Goal: Information Seeking & Learning: Learn about a topic

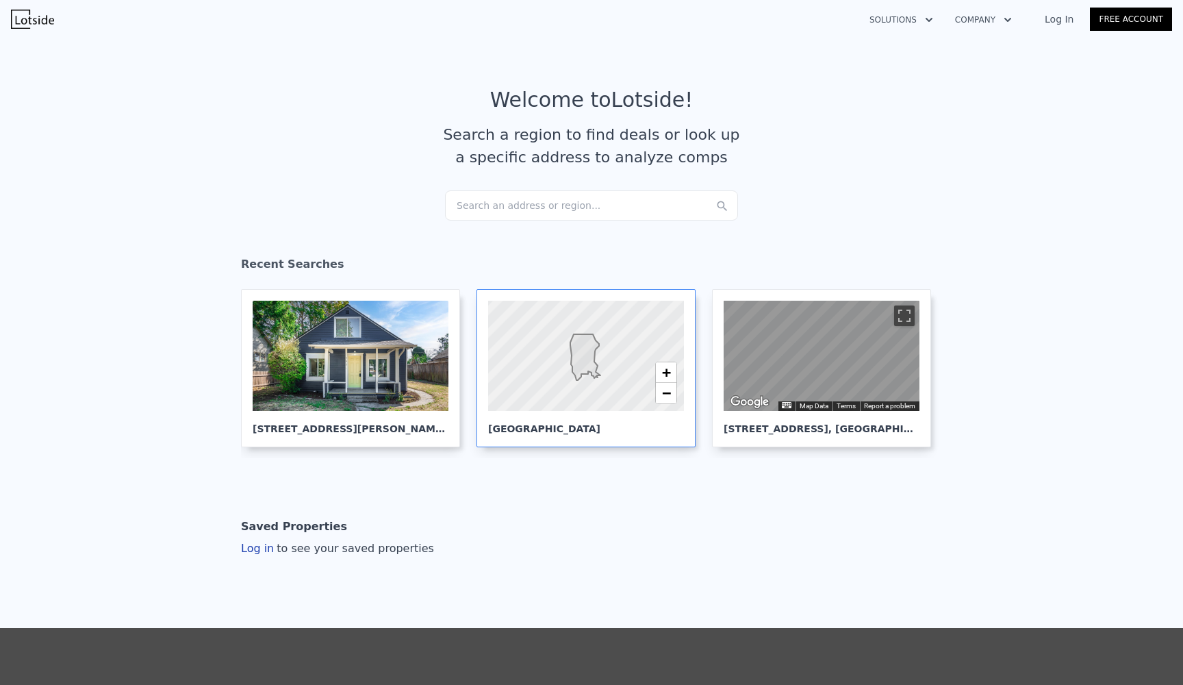
click at [551, 333] on div at bounding box center [585, 356] width 235 height 133
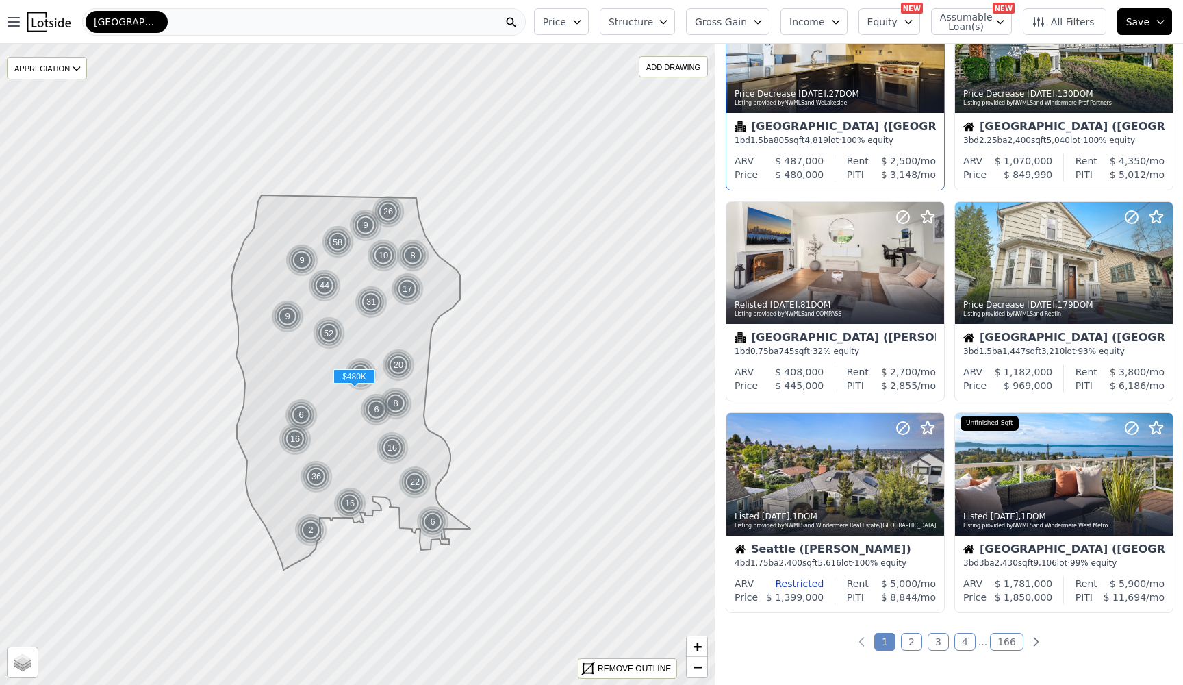
scroll to position [920, 0]
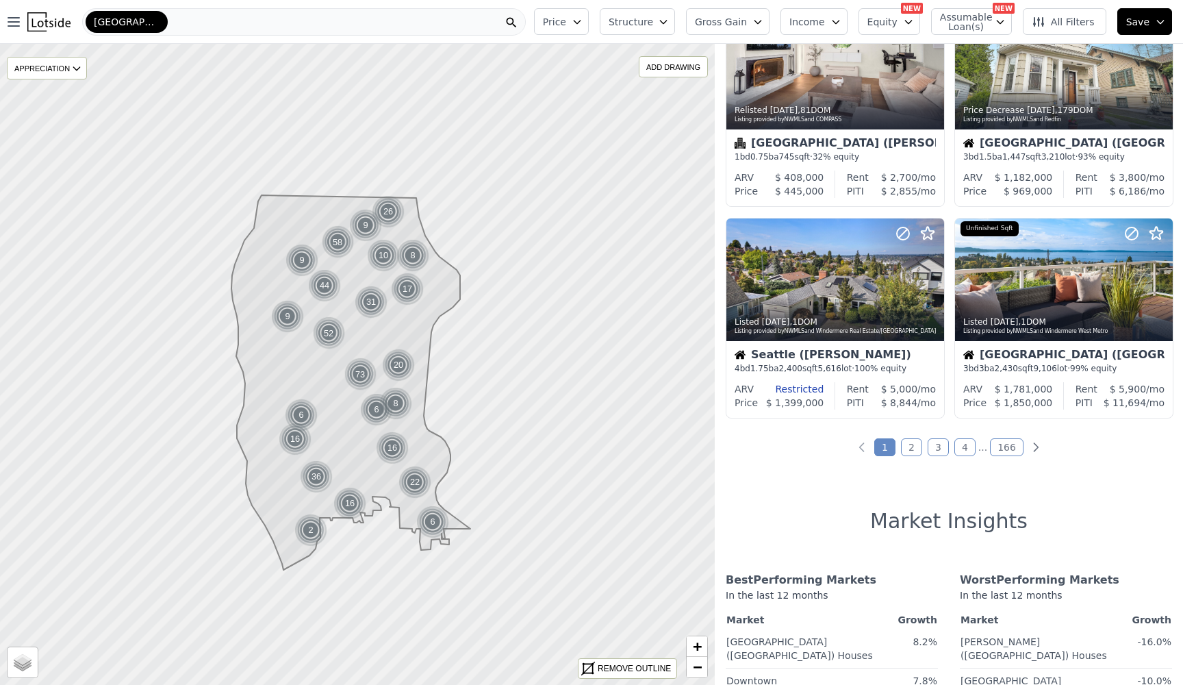
click at [906, 449] on link "2" at bounding box center [911, 447] width 21 height 18
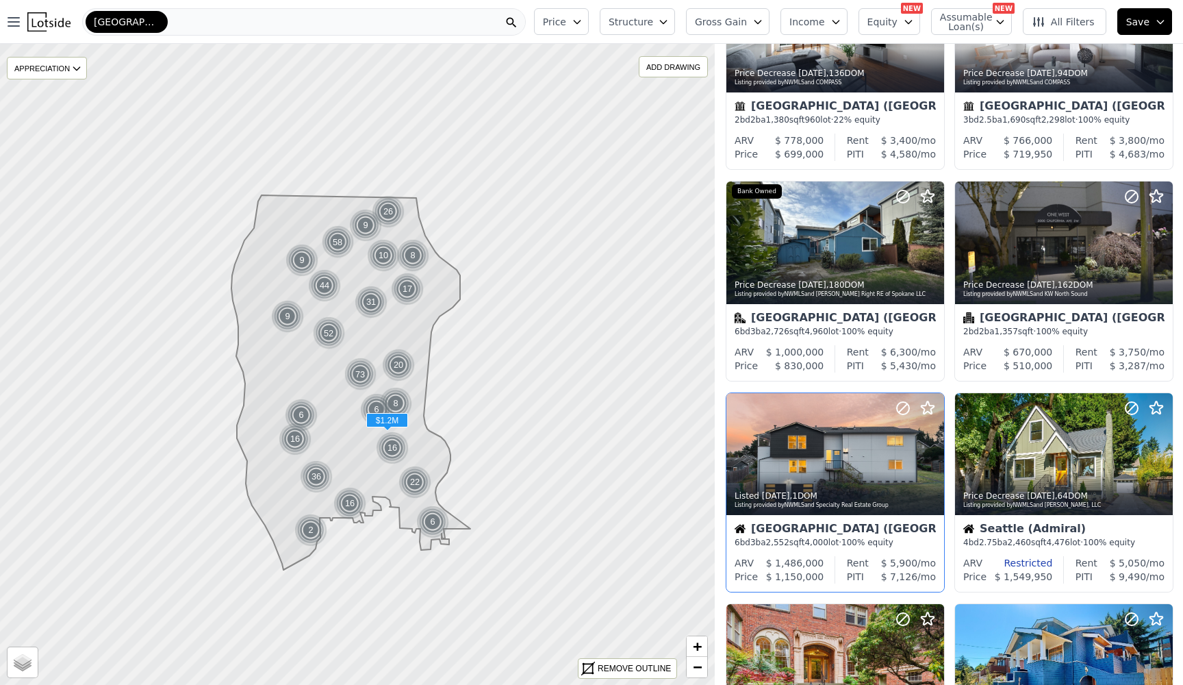
scroll to position [546, 0]
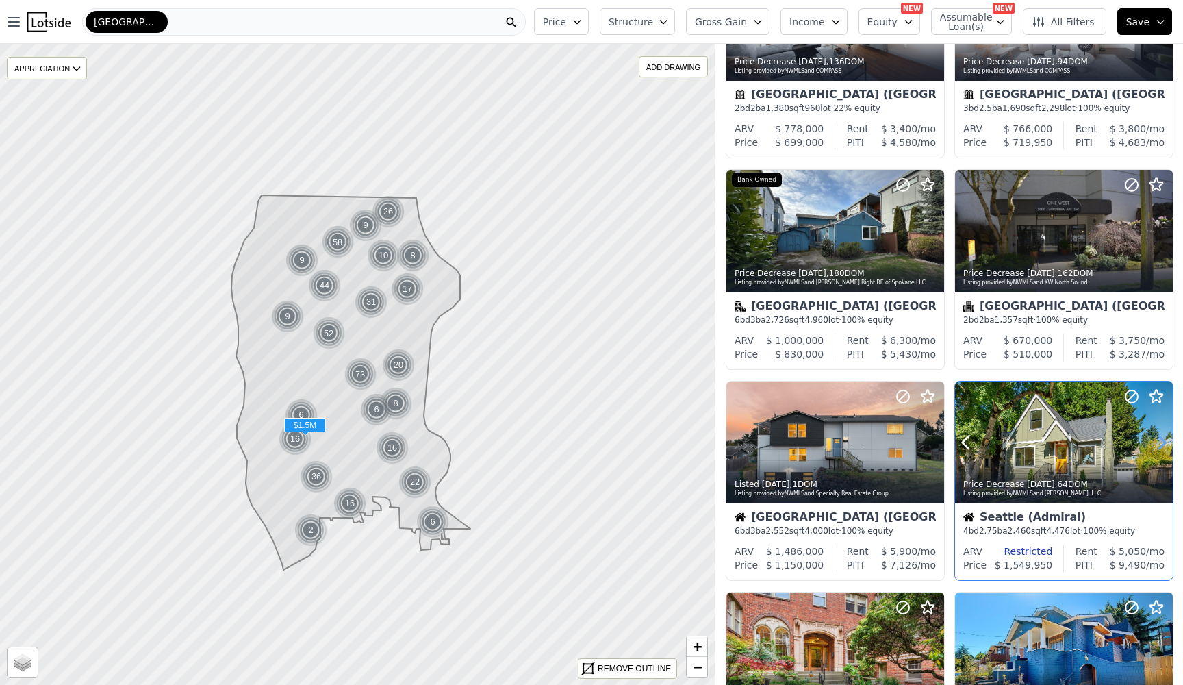
click at [1161, 440] on icon at bounding box center [1162, 442] width 22 height 22
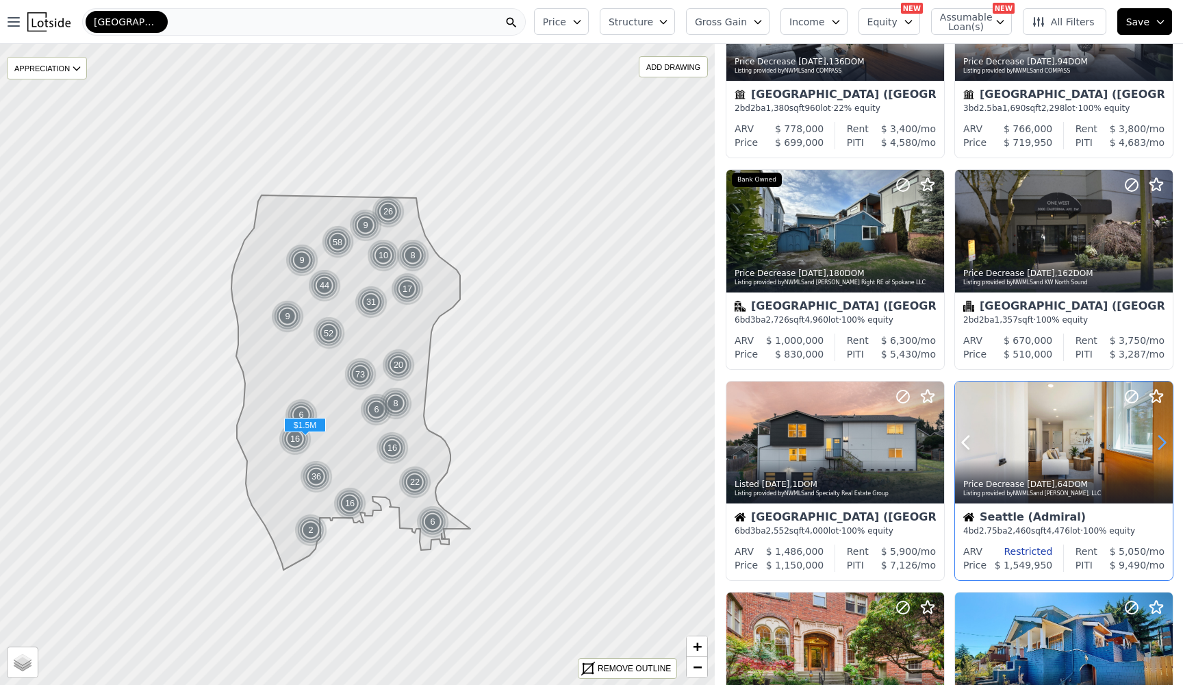
click at [1161, 440] on icon at bounding box center [1162, 442] width 22 height 22
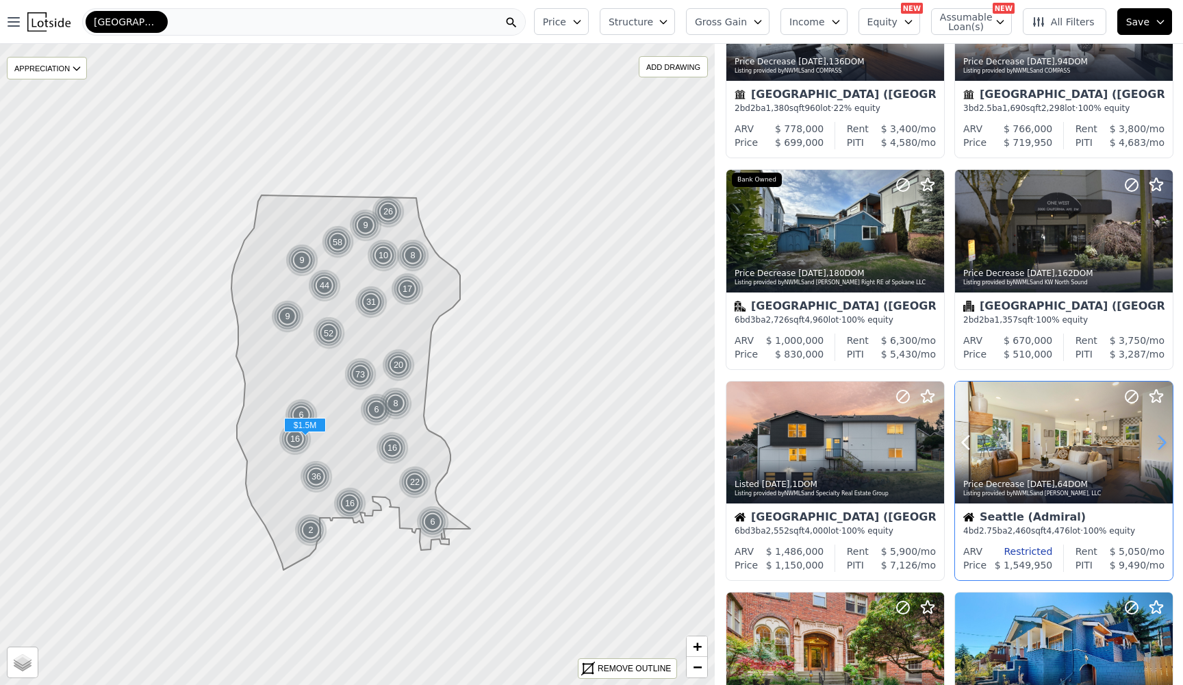
click at [1161, 440] on icon at bounding box center [1162, 442] width 22 height 22
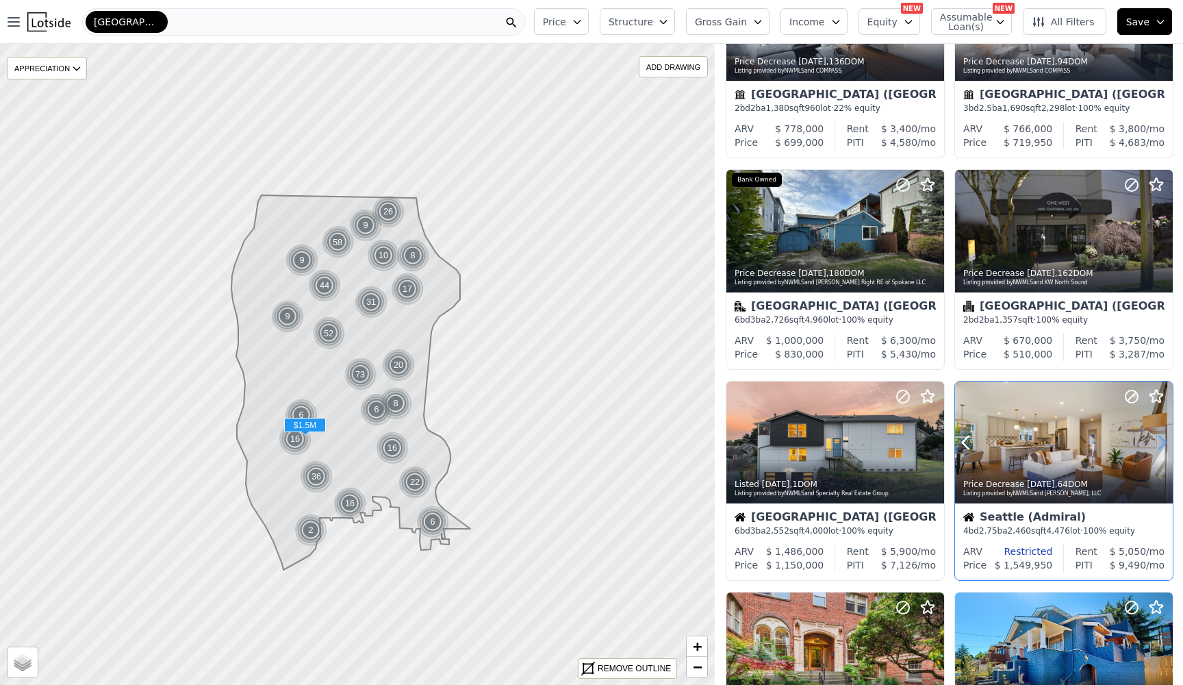
click at [1161, 440] on icon at bounding box center [1162, 442] width 22 height 22
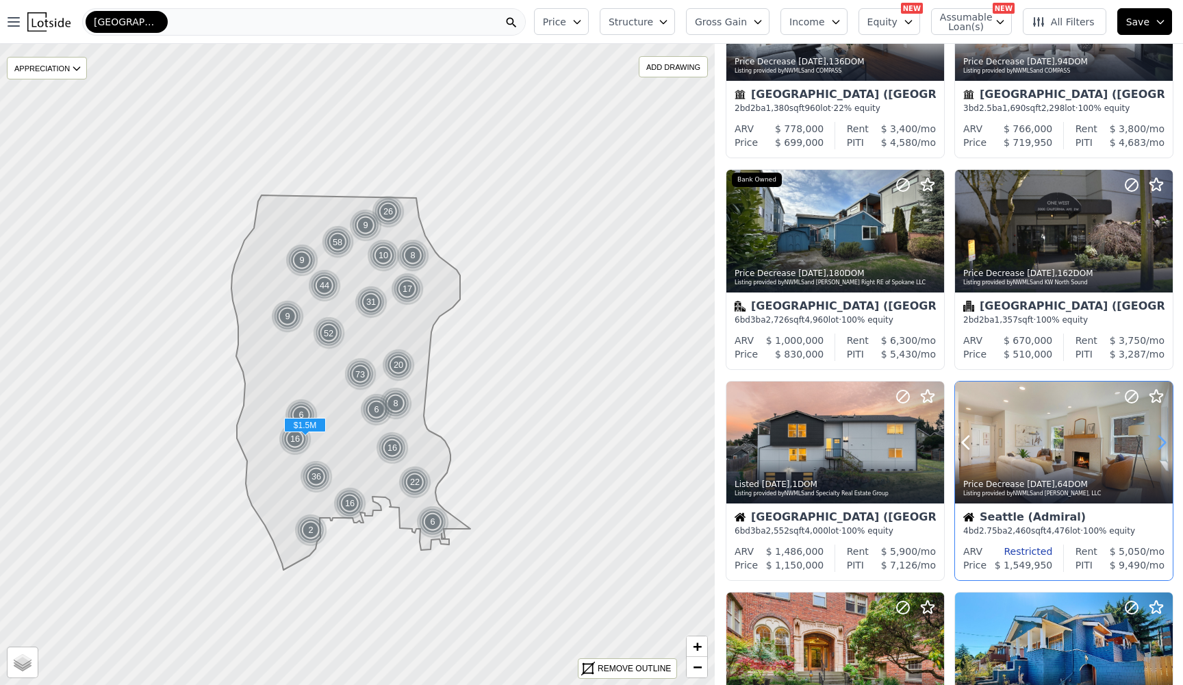
click at [1161, 440] on icon at bounding box center [1162, 442] width 22 height 22
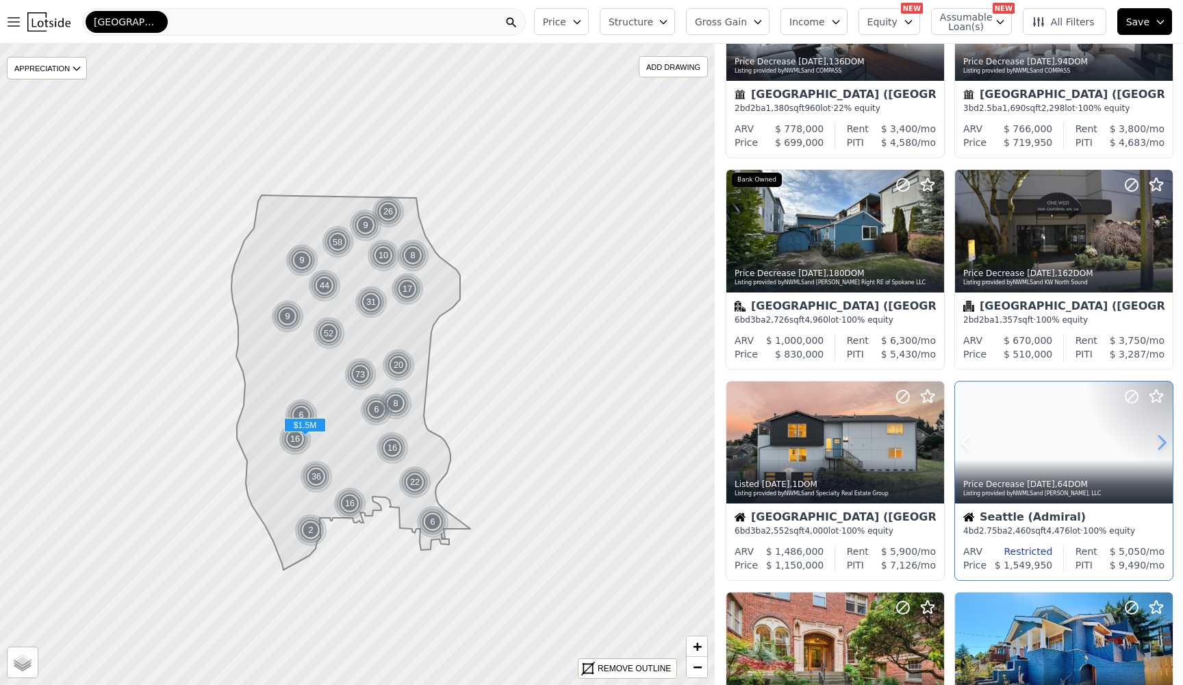
click at [1161, 440] on icon at bounding box center [1162, 442] width 22 height 22
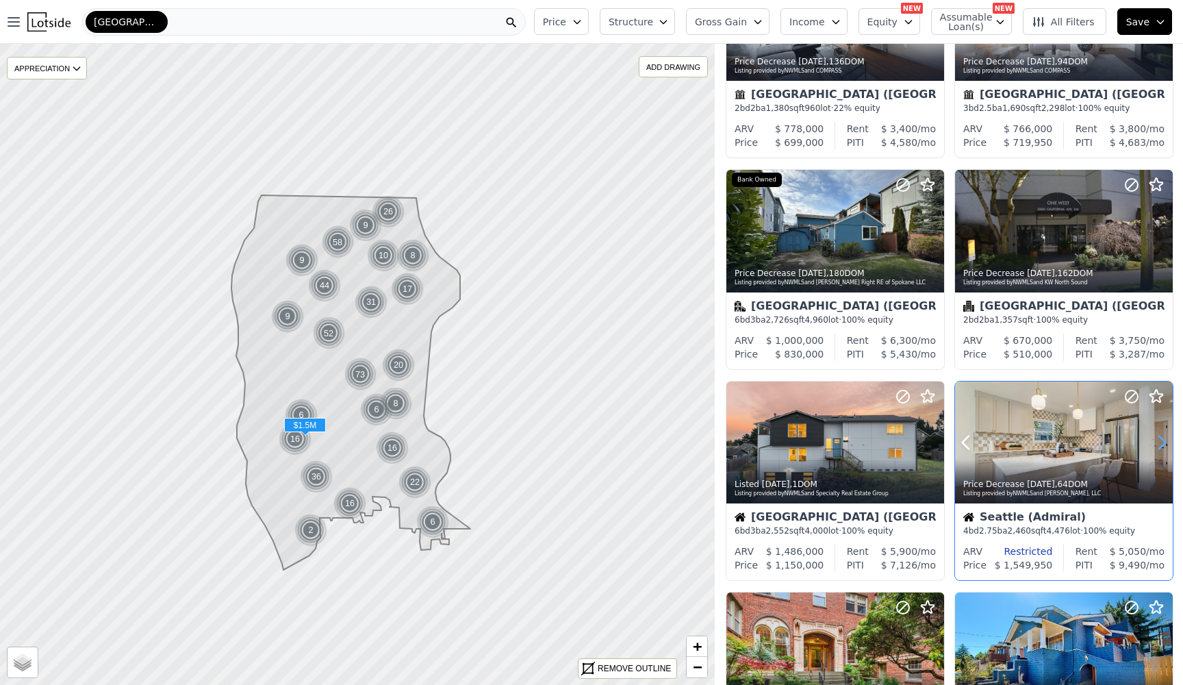
click at [1161, 440] on icon at bounding box center [1162, 442] width 22 height 22
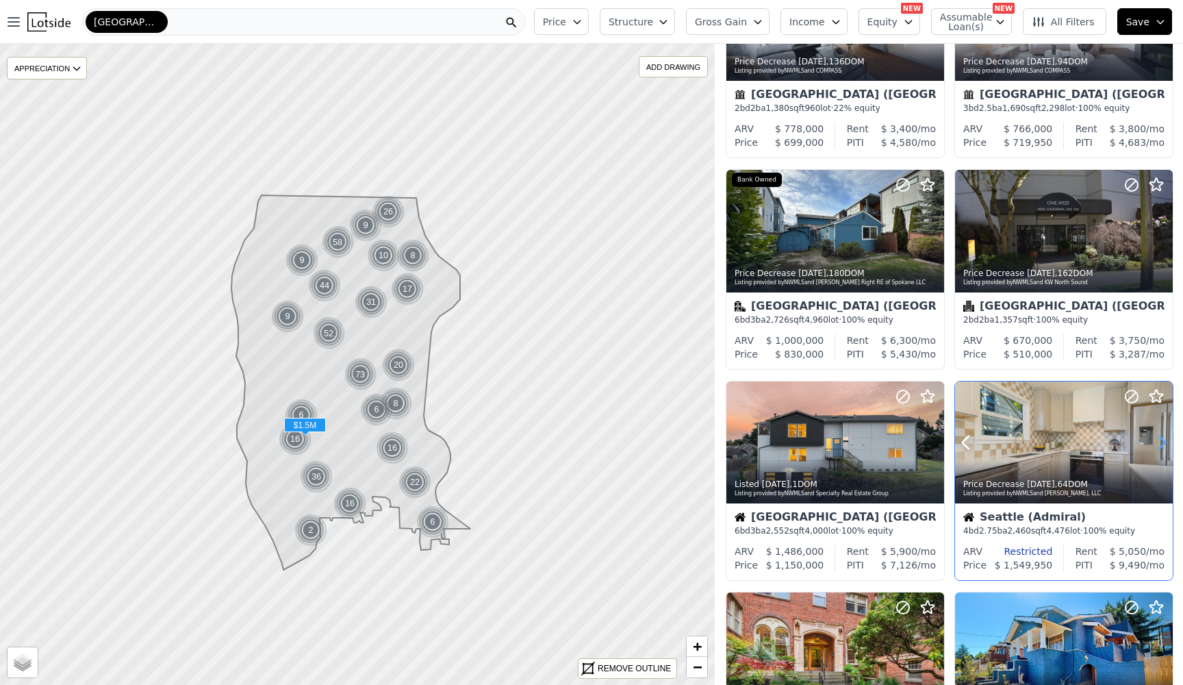
click at [1161, 440] on icon at bounding box center [1162, 442] width 22 height 22
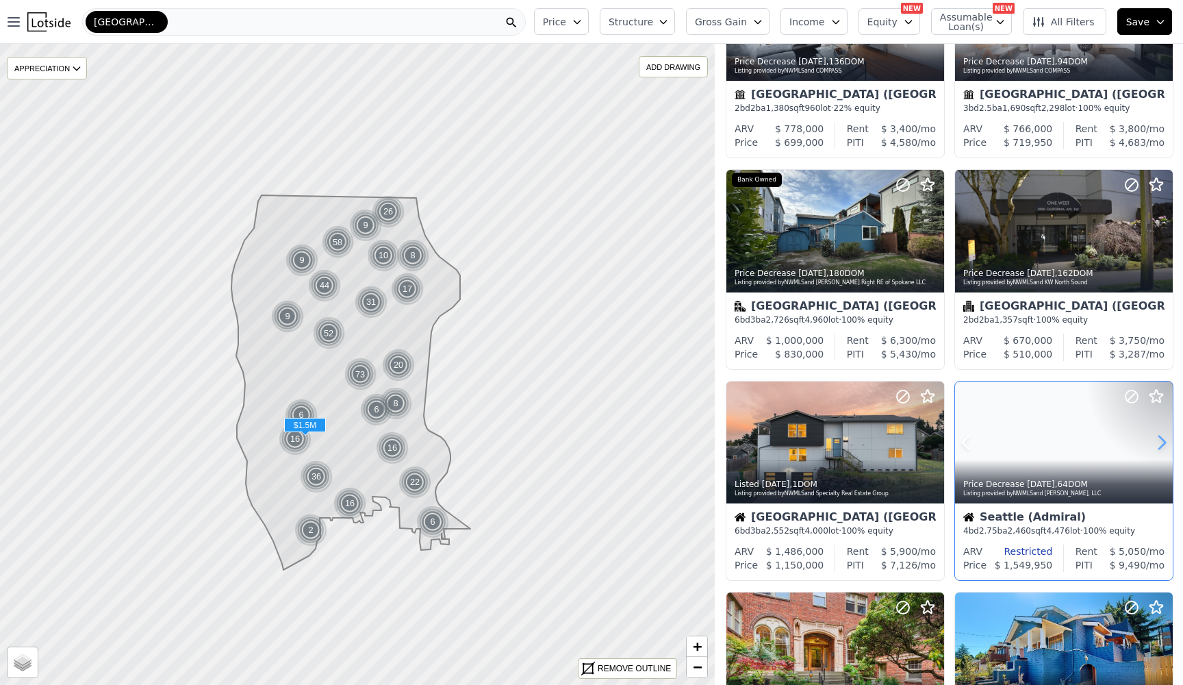
click at [1161, 440] on icon at bounding box center [1162, 442] width 22 height 22
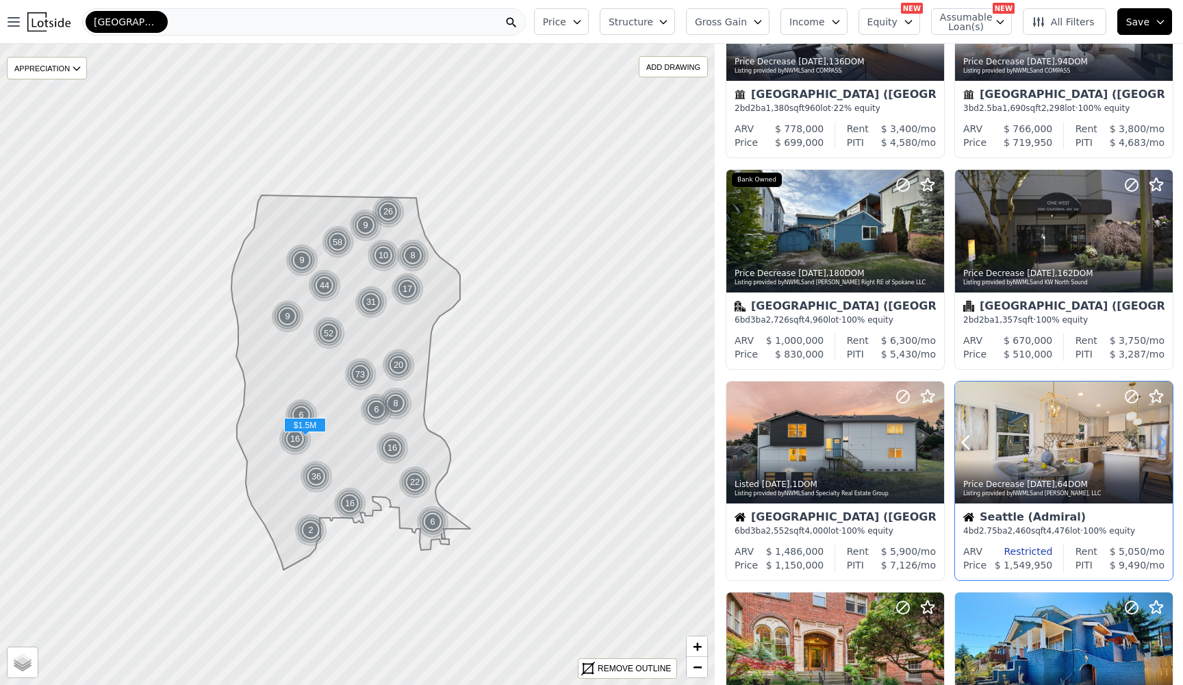
click at [1161, 440] on icon at bounding box center [1162, 442] width 22 height 22
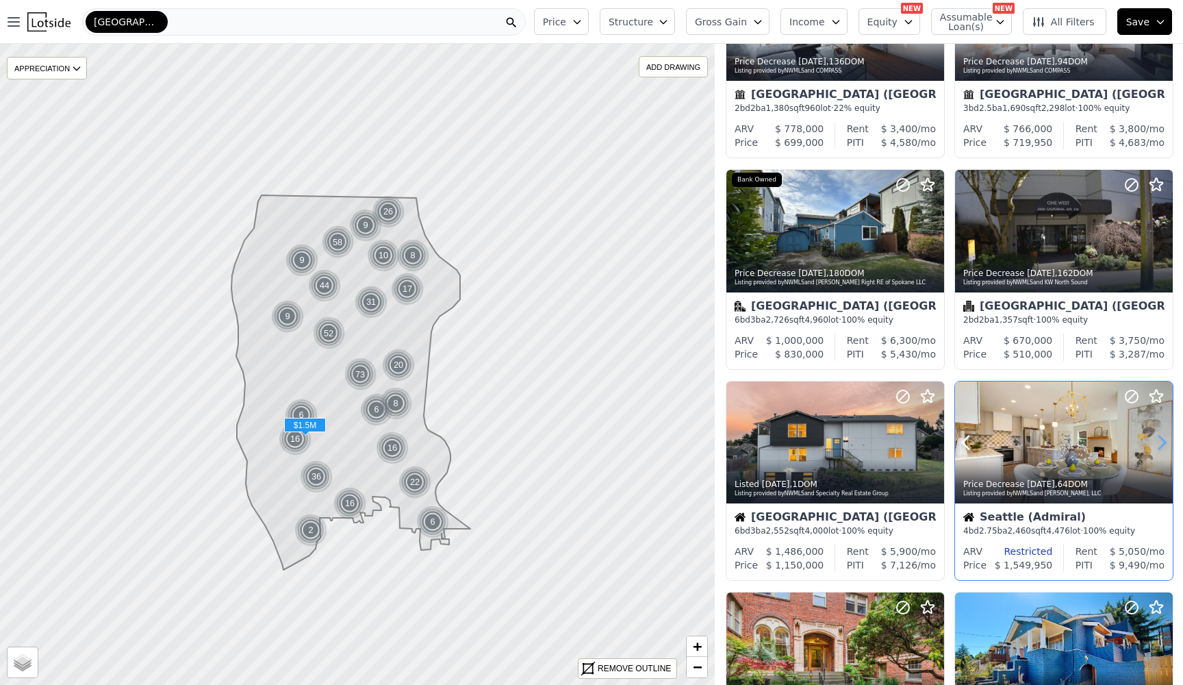
click at [1161, 440] on icon at bounding box center [1162, 442] width 22 height 22
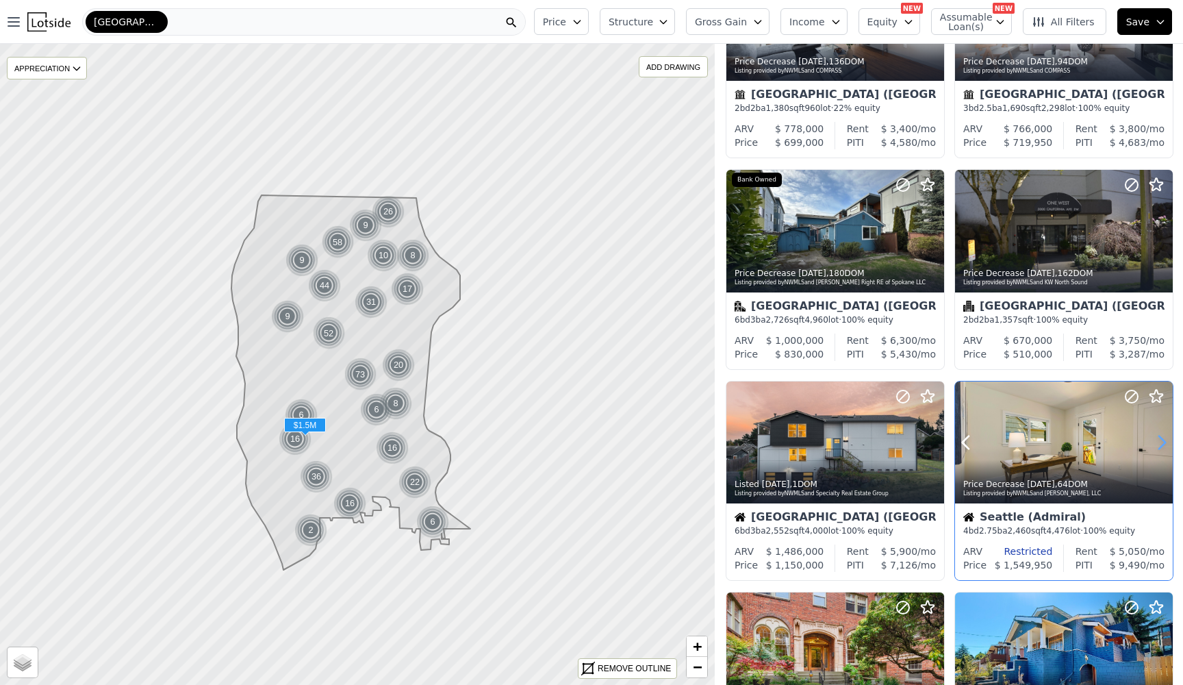
click at [1161, 440] on icon at bounding box center [1162, 442] width 22 height 22
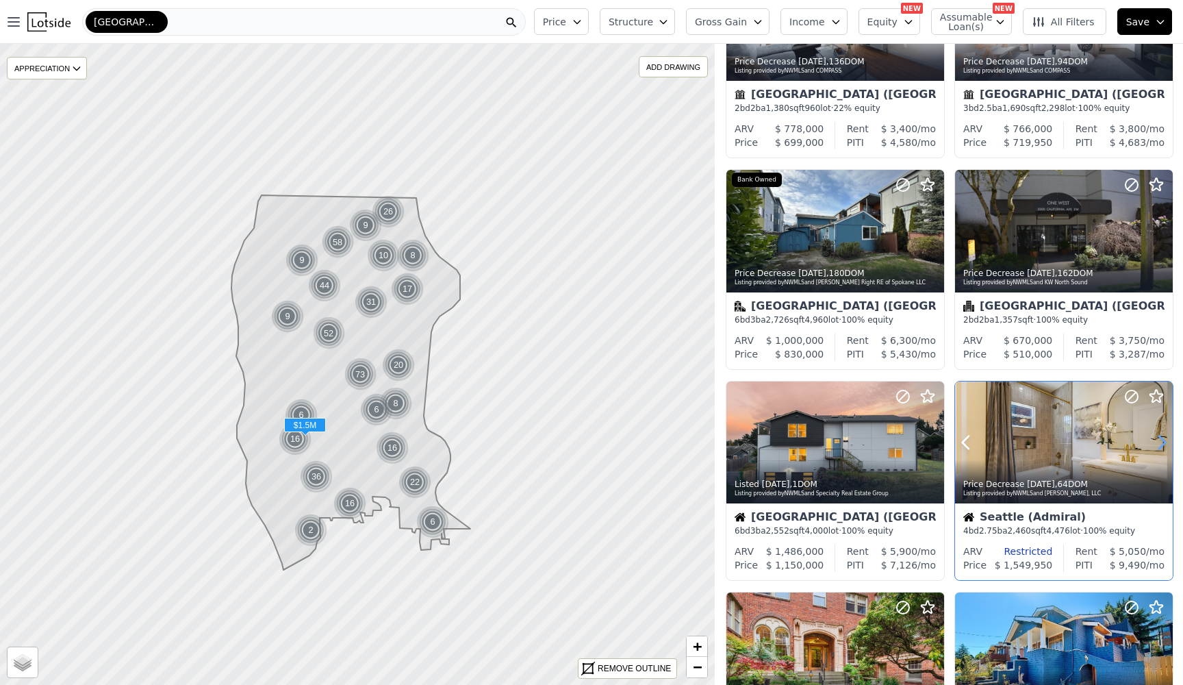
click at [1161, 440] on icon at bounding box center [1162, 442] width 22 height 22
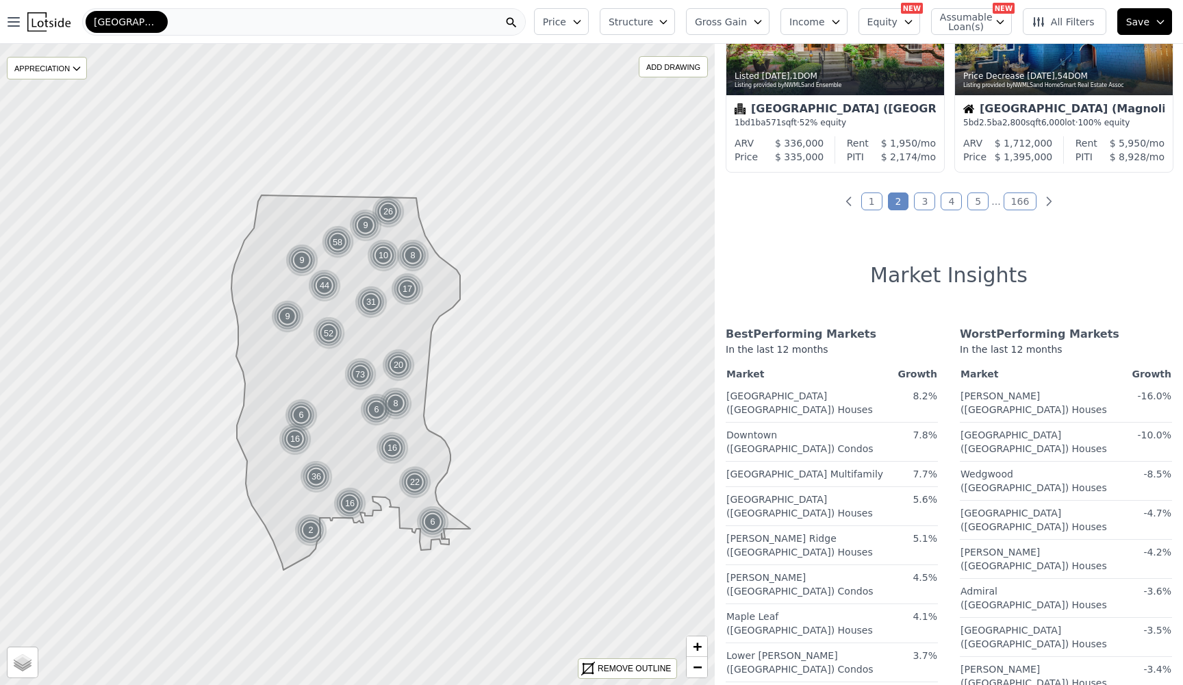
scroll to position [1092, 0]
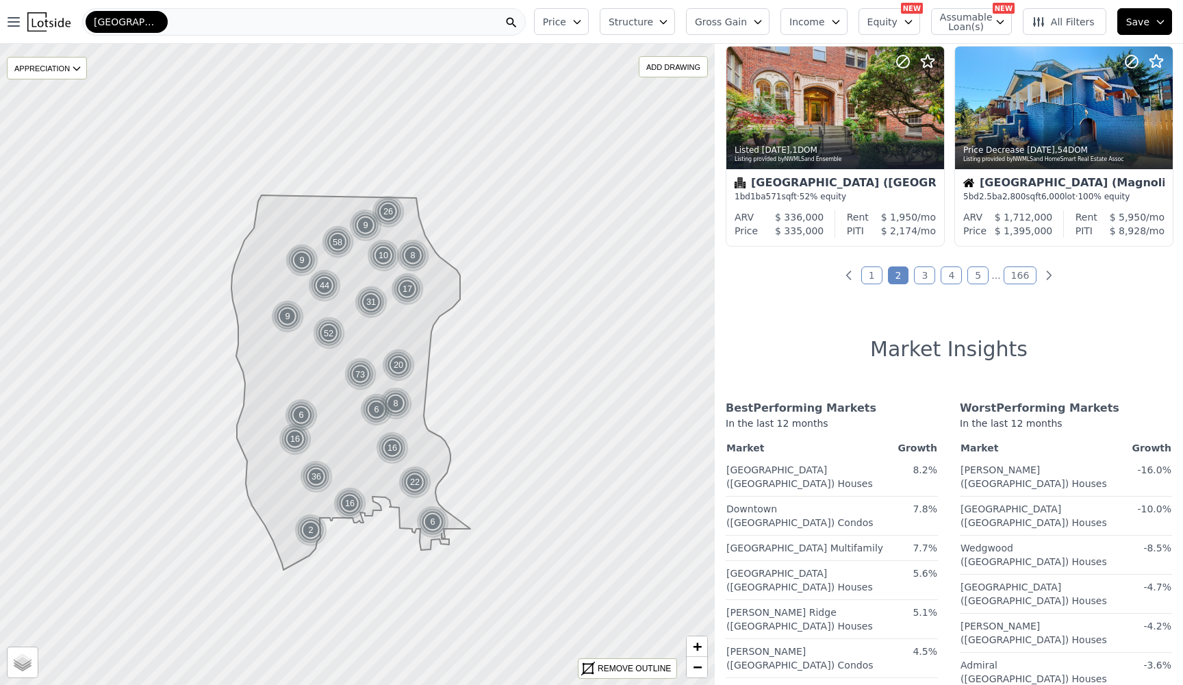
click at [931, 280] on link "3" at bounding box center [924, 275] width 21 height 18
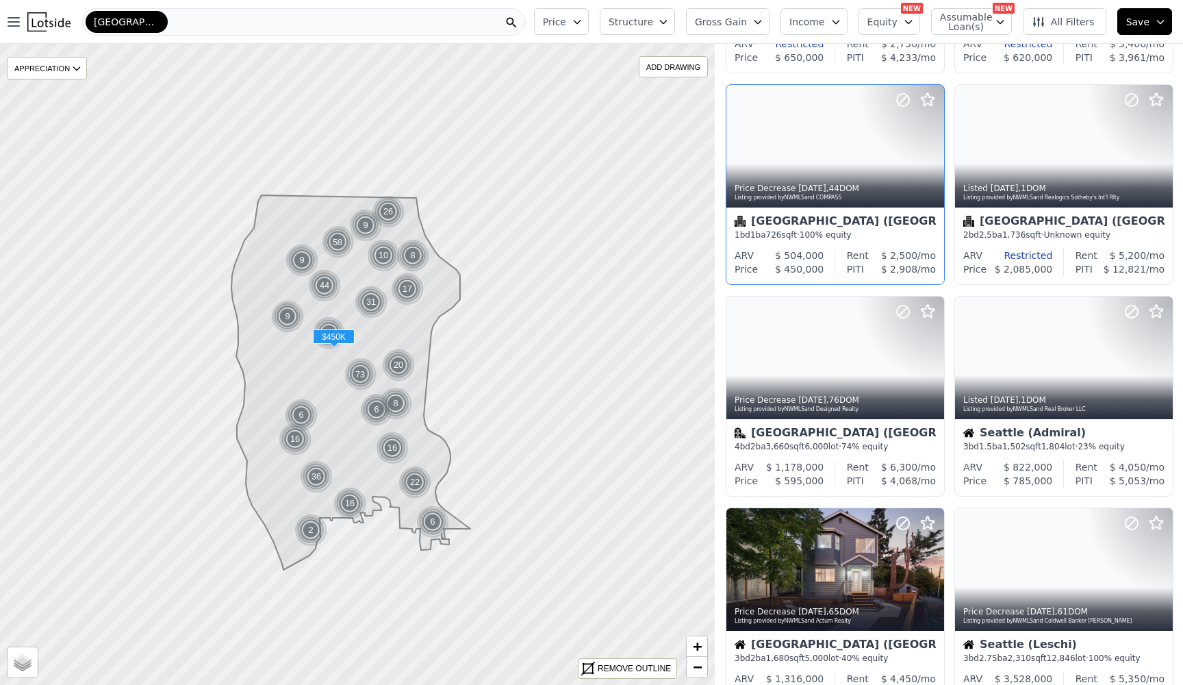
scroll to position [192, 0]
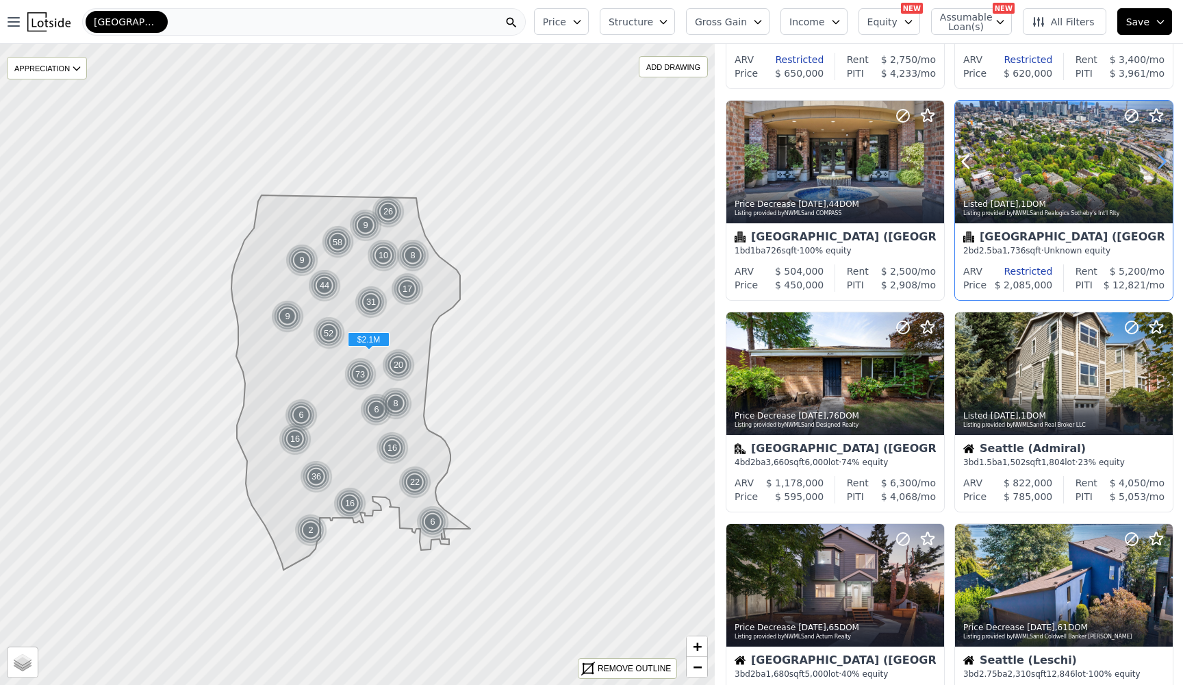
click at [1168, 162] on icon at bounding box center [1162, 162] width 22 height 22
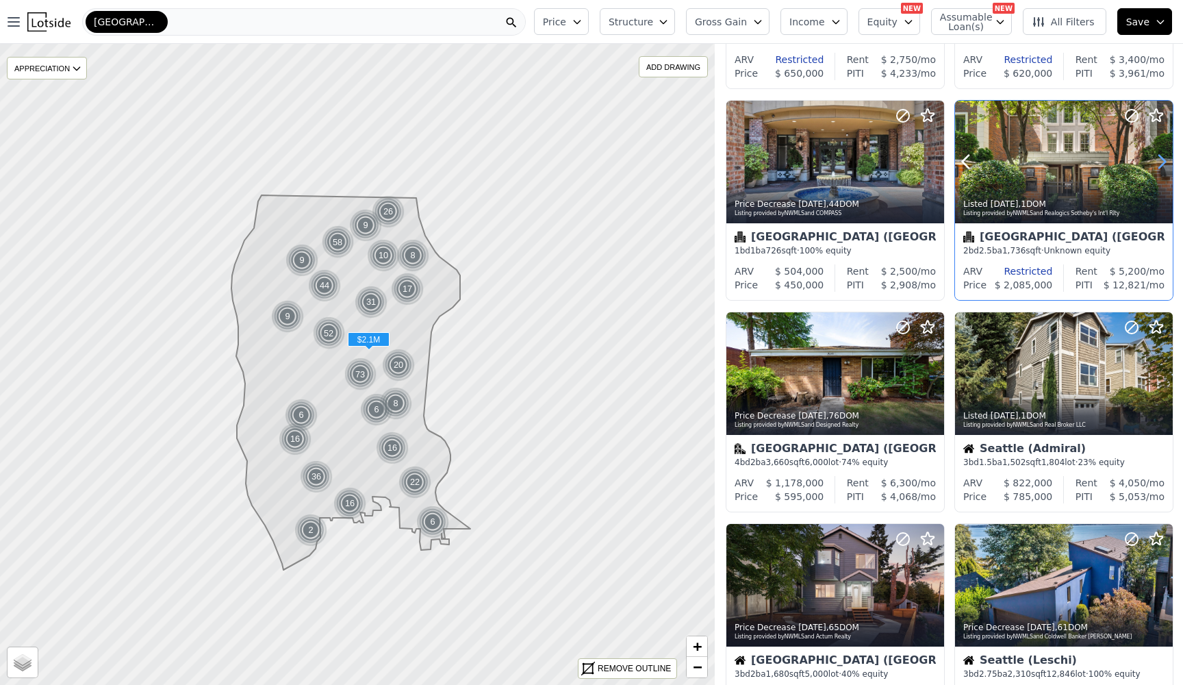
click at [1168, 162] on icon at bounding box center [1162, 162] width 22 height 22
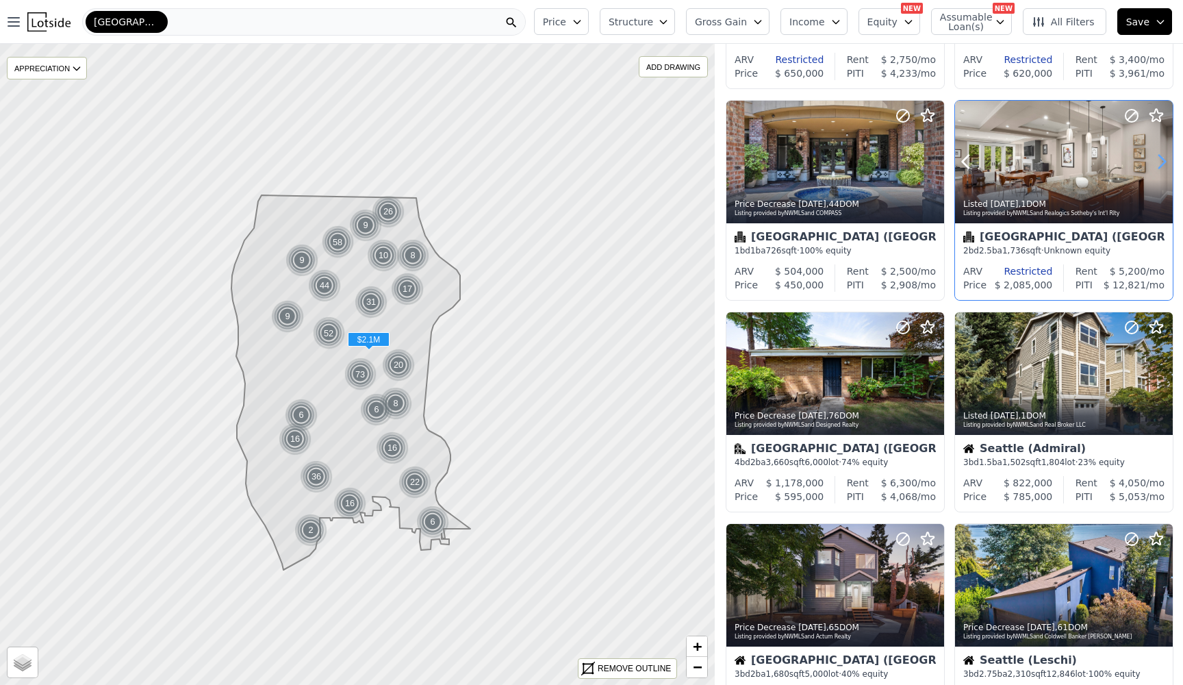
click at [1168, 162] on icon at bounding box center [1162, 162] width 22 height 22
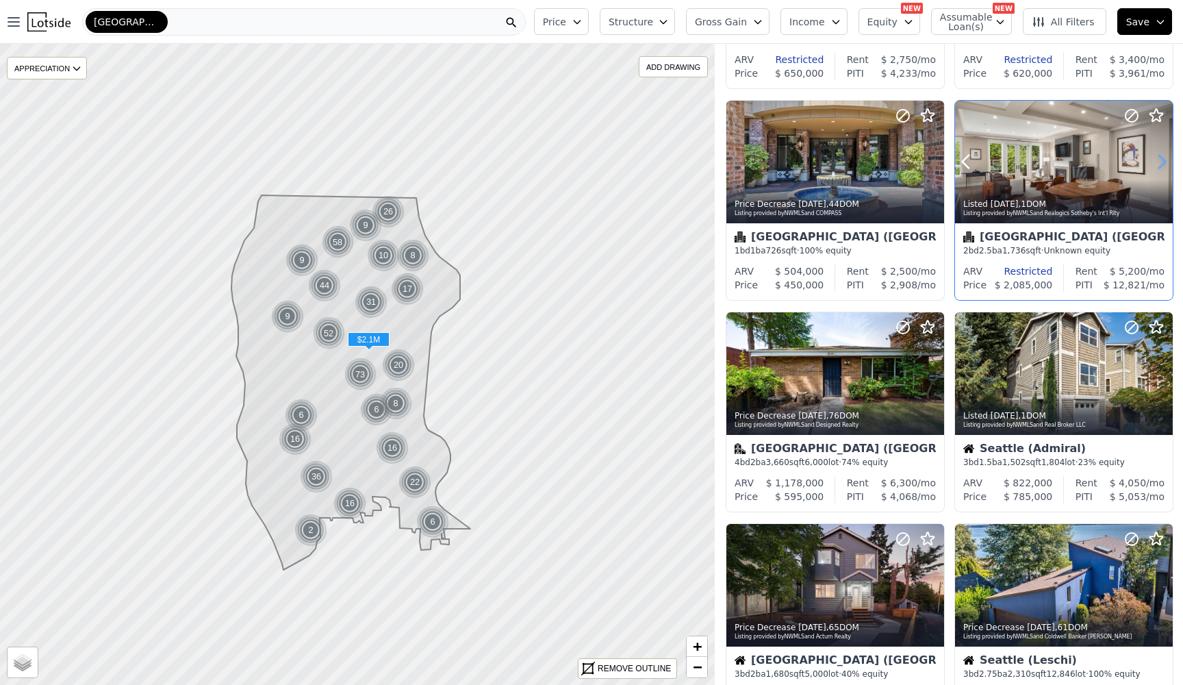
click at [1168, 162] on icon at bounding box center [1162, 162] width 22 height 22
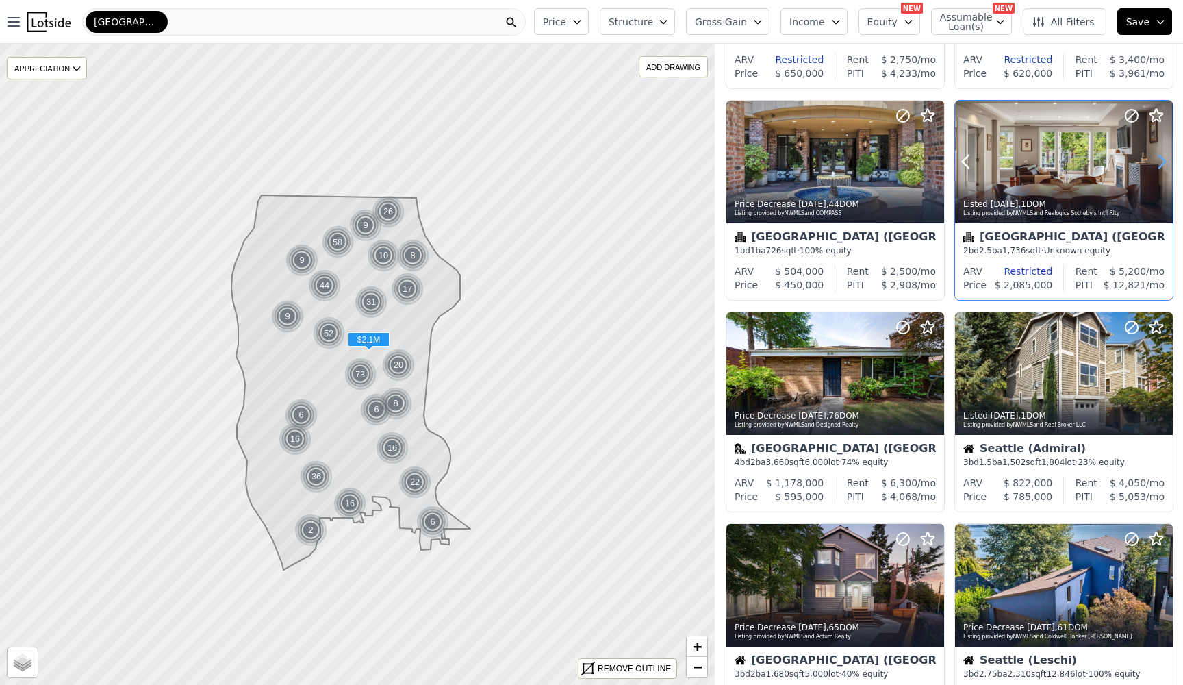
click at [1168, 162] on icon at bounding box center [1162, 162] width 22 height 22
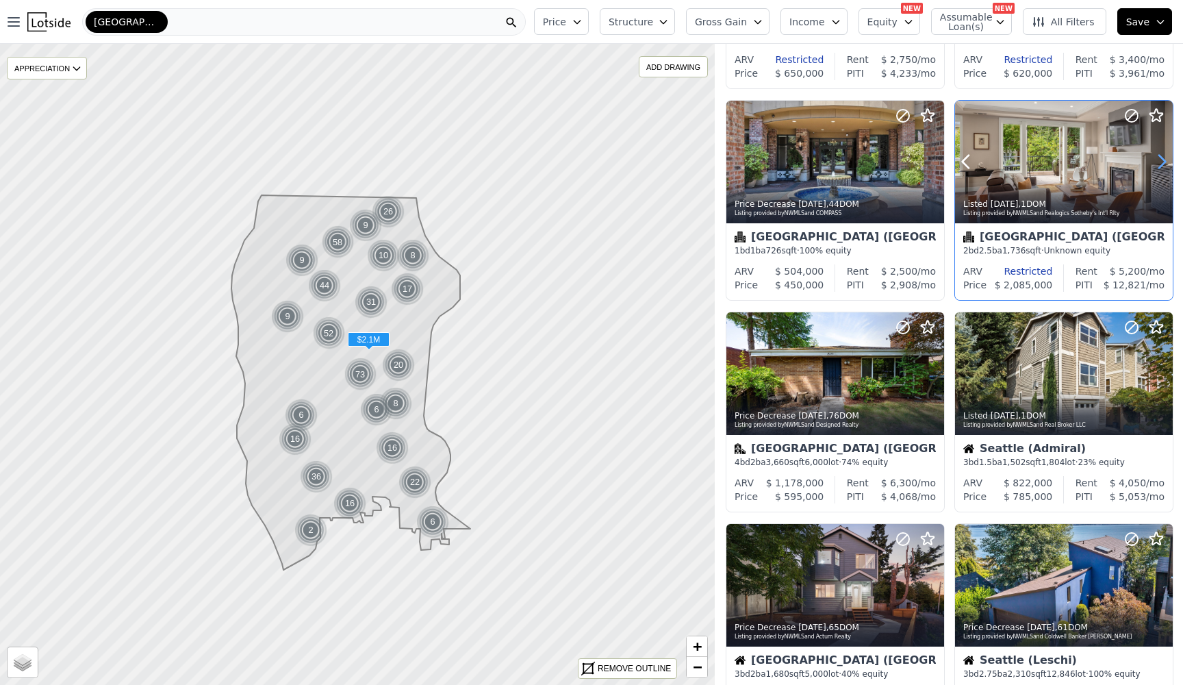
click at [1168, 162] on icon at bounding box center [1162, 162] width 22 height 22
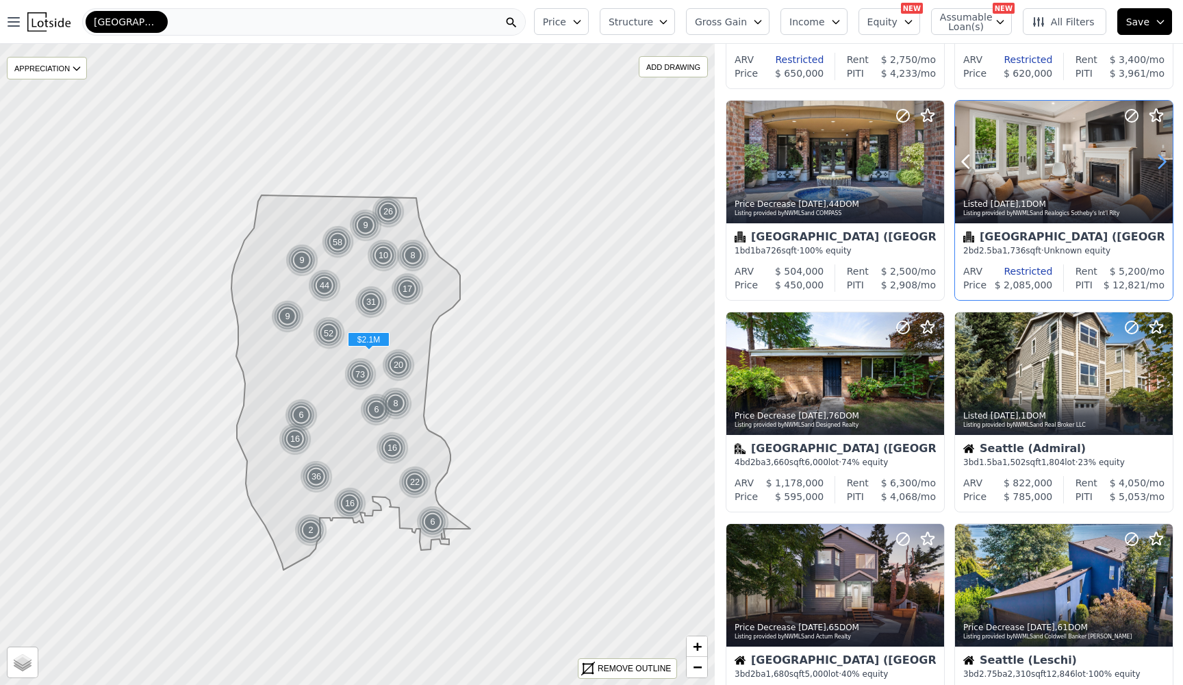
click at [1168, 162] on icon at bounding box center [1162, 162] width 22 height 22
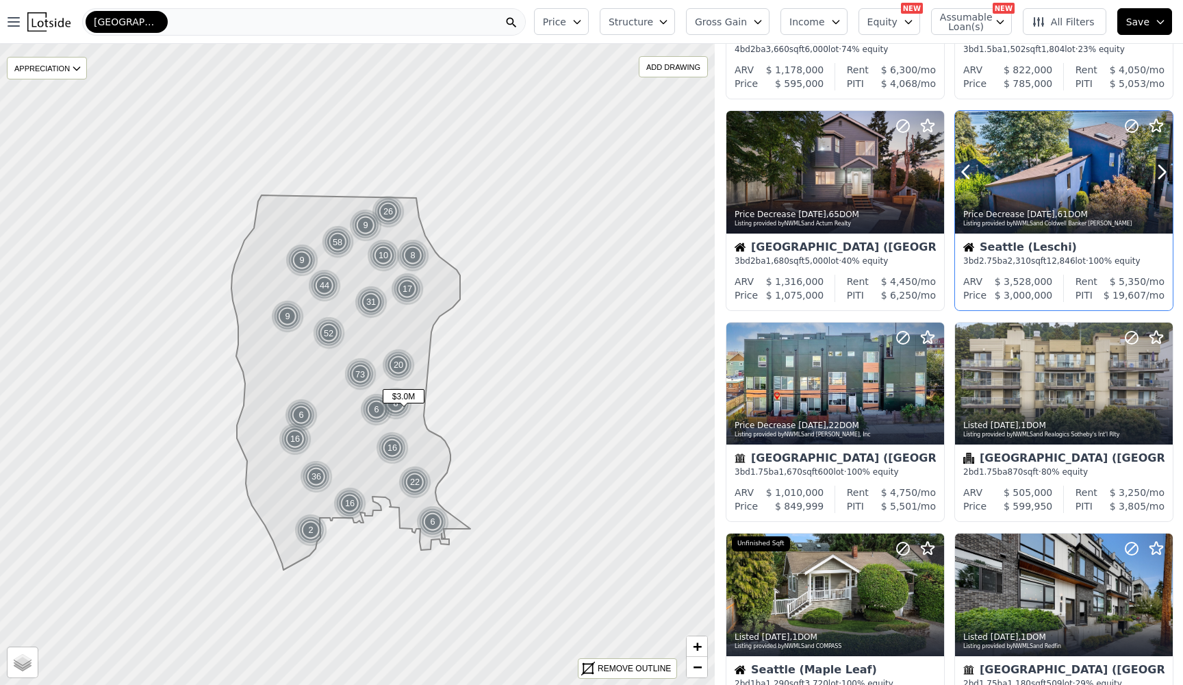
scroll to position [978, 0]
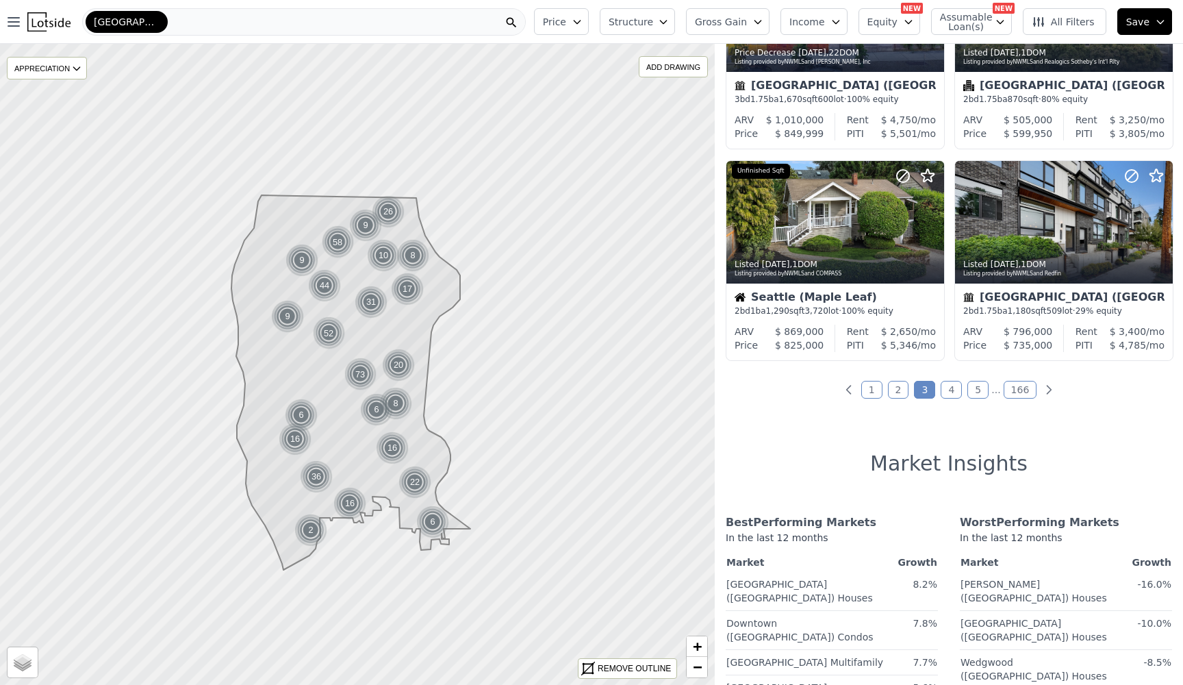
click at [956, 393] on link "4" at bounding box center [951, 390] width 21 height 18
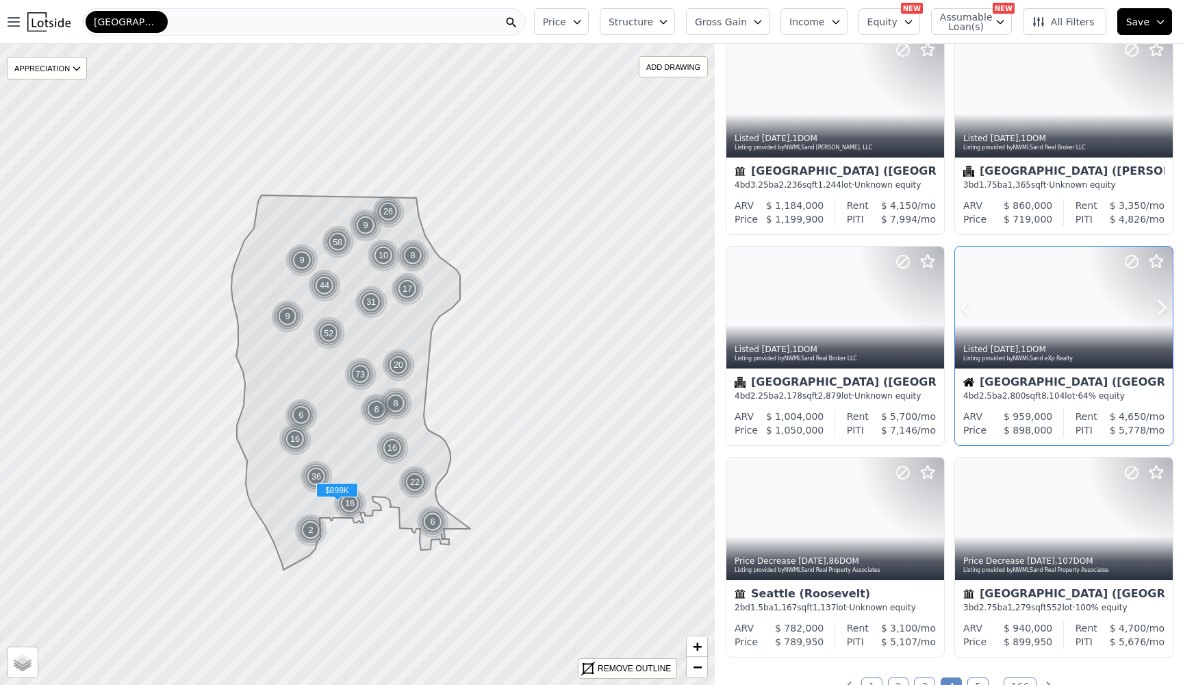
scroll to position [785, 0]
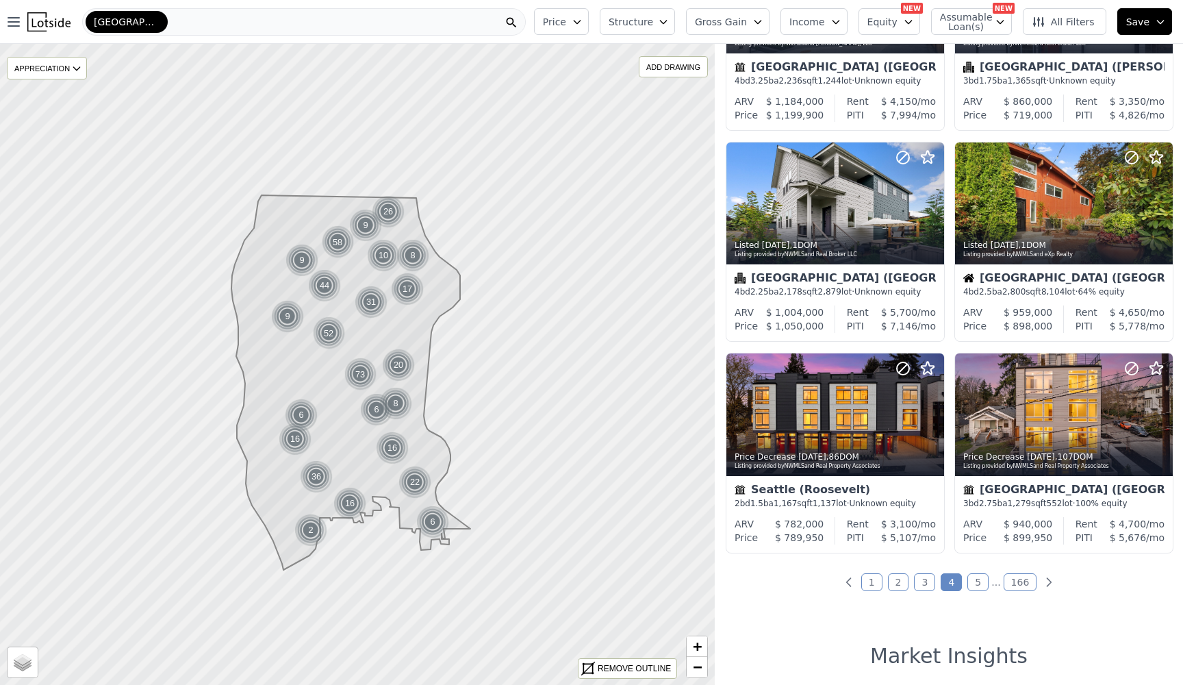
click at [981, 591] on link "5" at bounding box center [978, 582] width 21 height 18
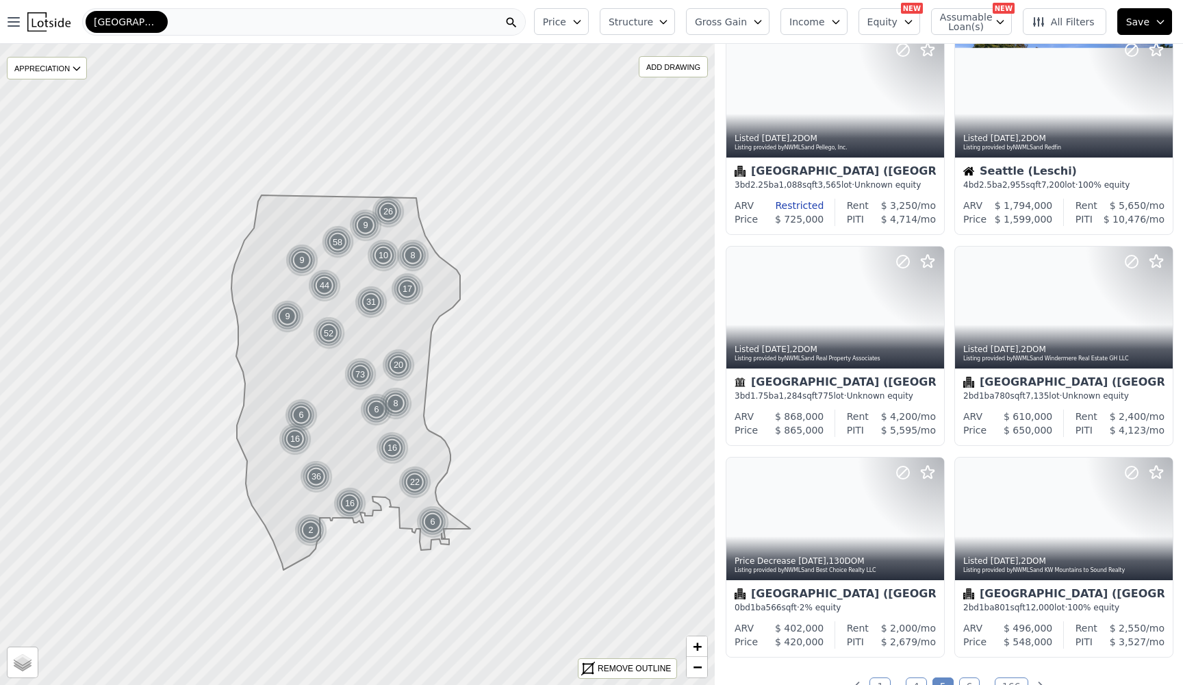
scroll to position [857, 0]
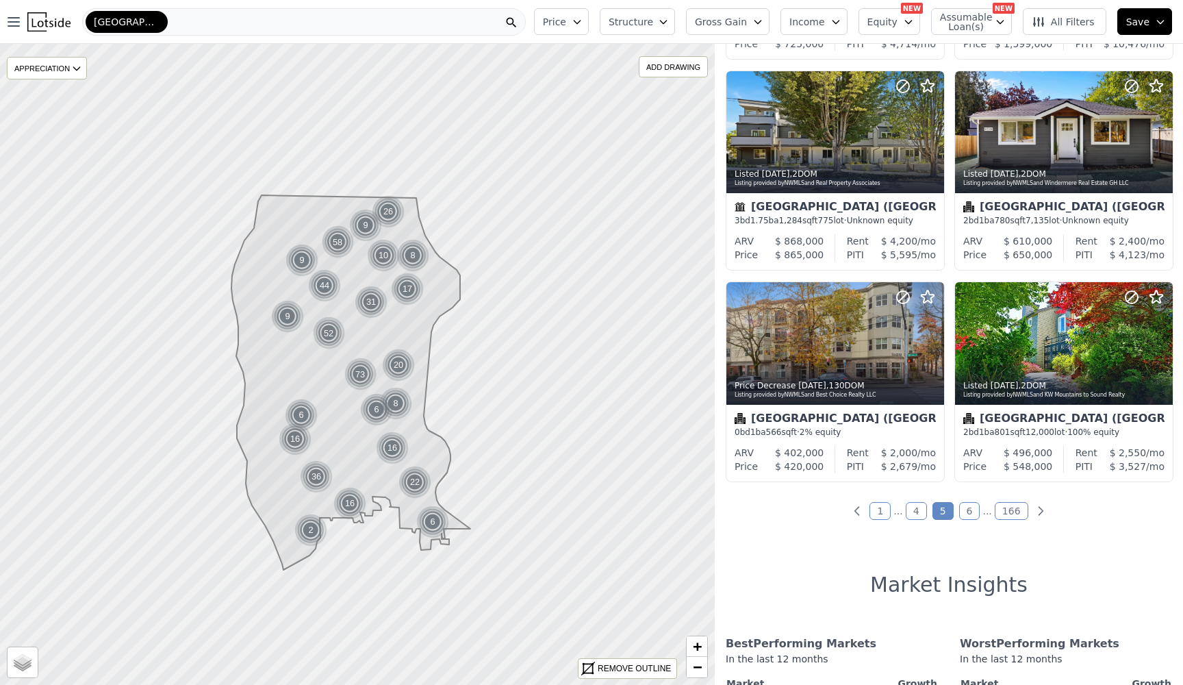
click at [970, 519] on link "6" at bounding box center [969, 511] width 21 height 18
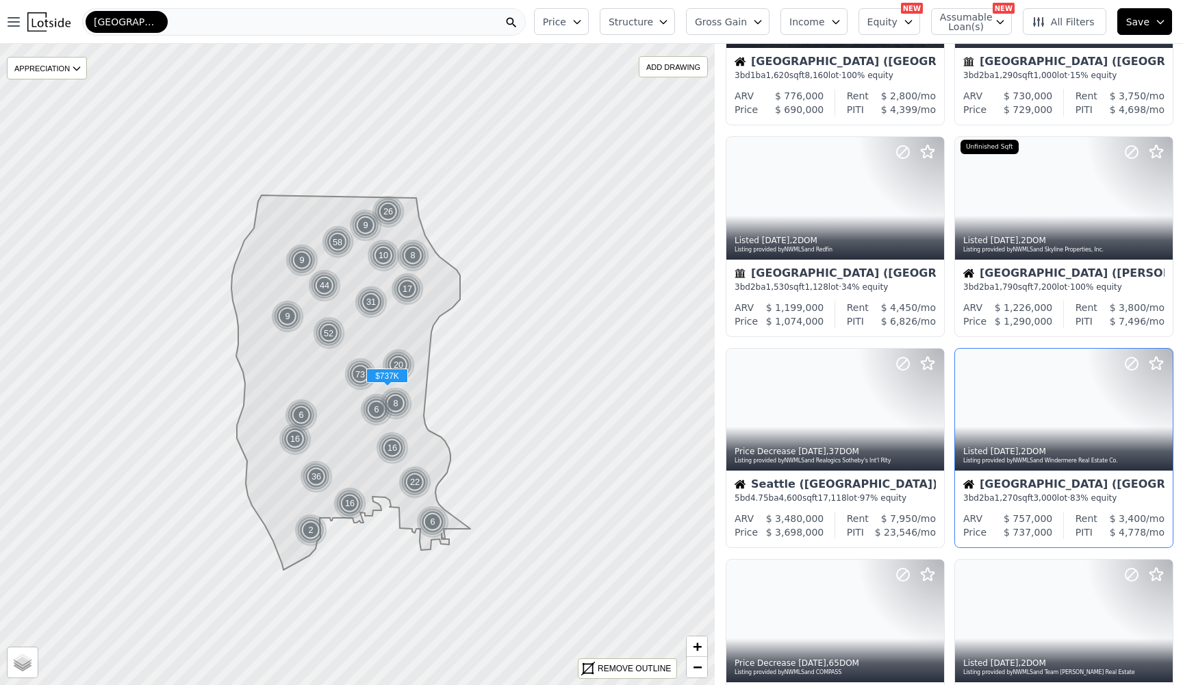
scroll to position [963, 0]
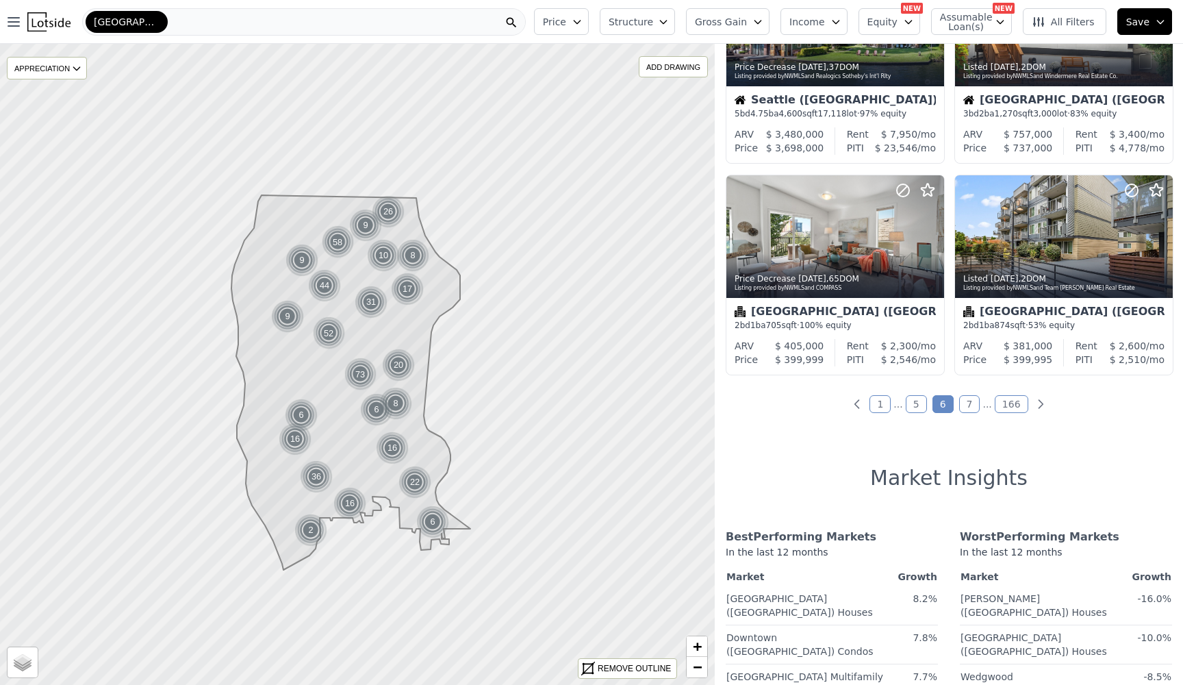
click at [970, 409] on link "7" at bounding box center [969, 404] width 21 height 18
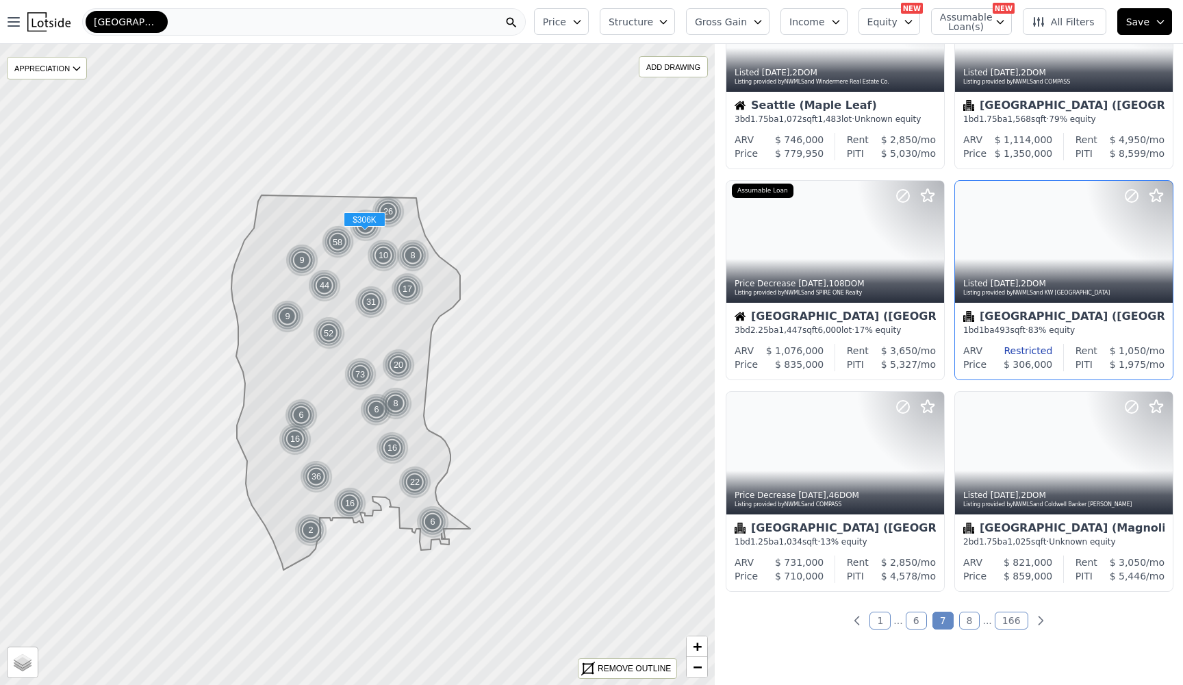
scroll to position [816, 0]
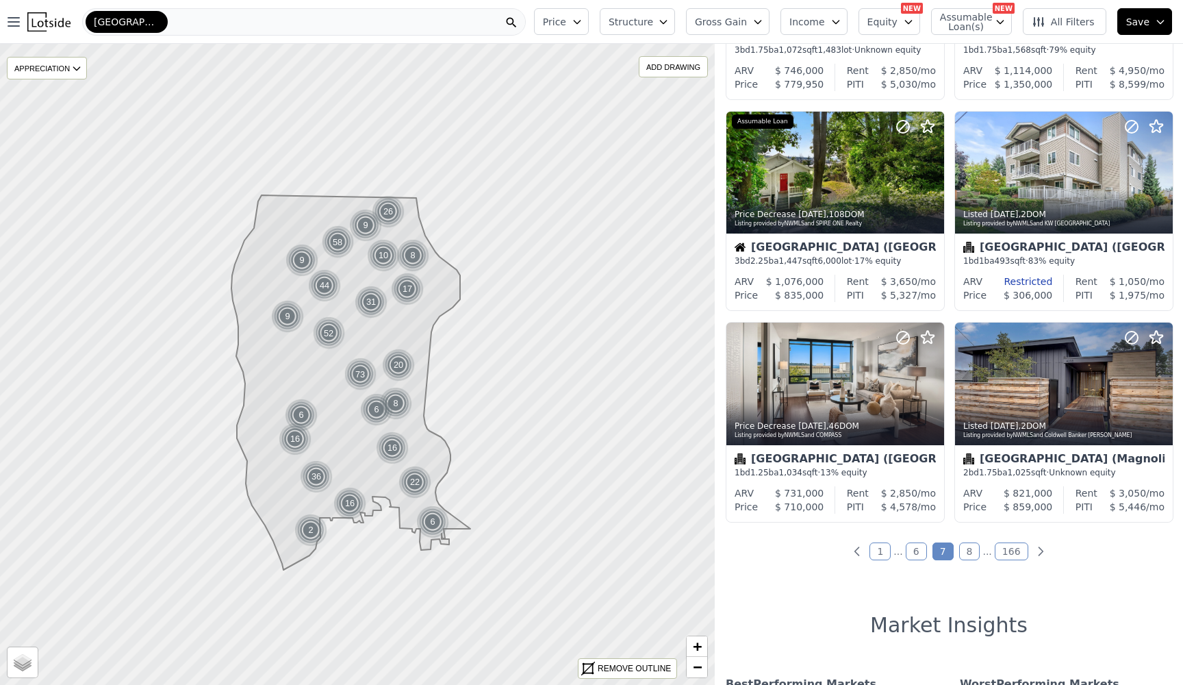
click at [976, 555] on link "8" at bounding box center [969, 551] width 21 height 18
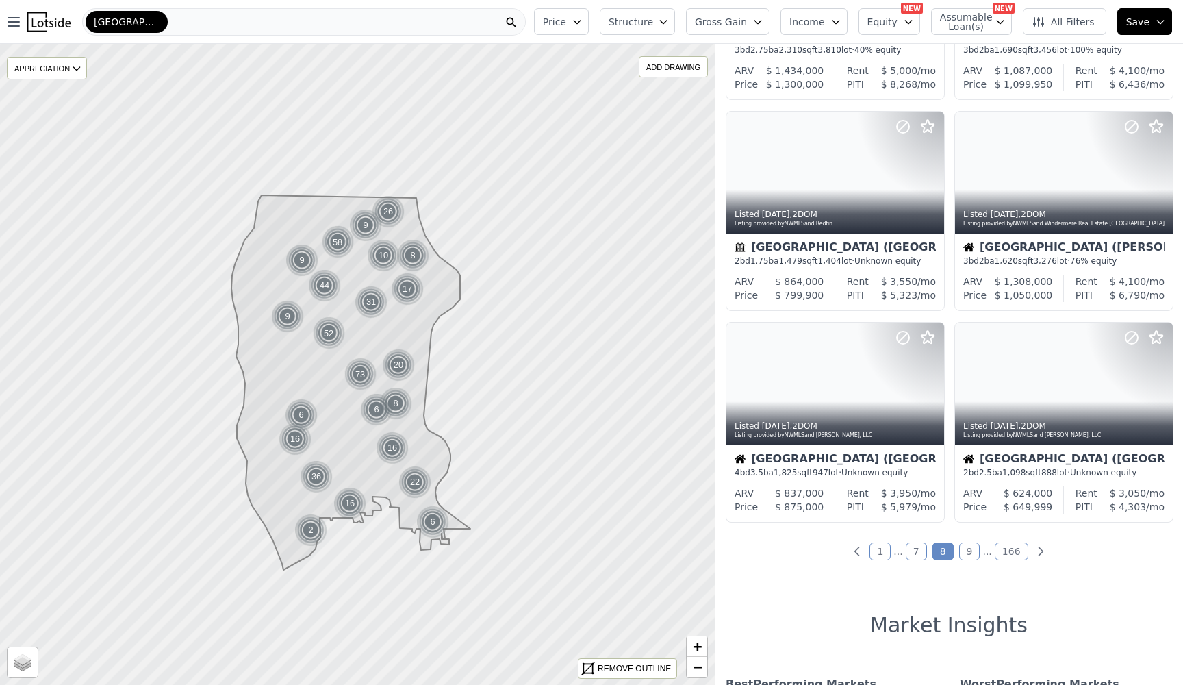
scroll to position [0, 0]
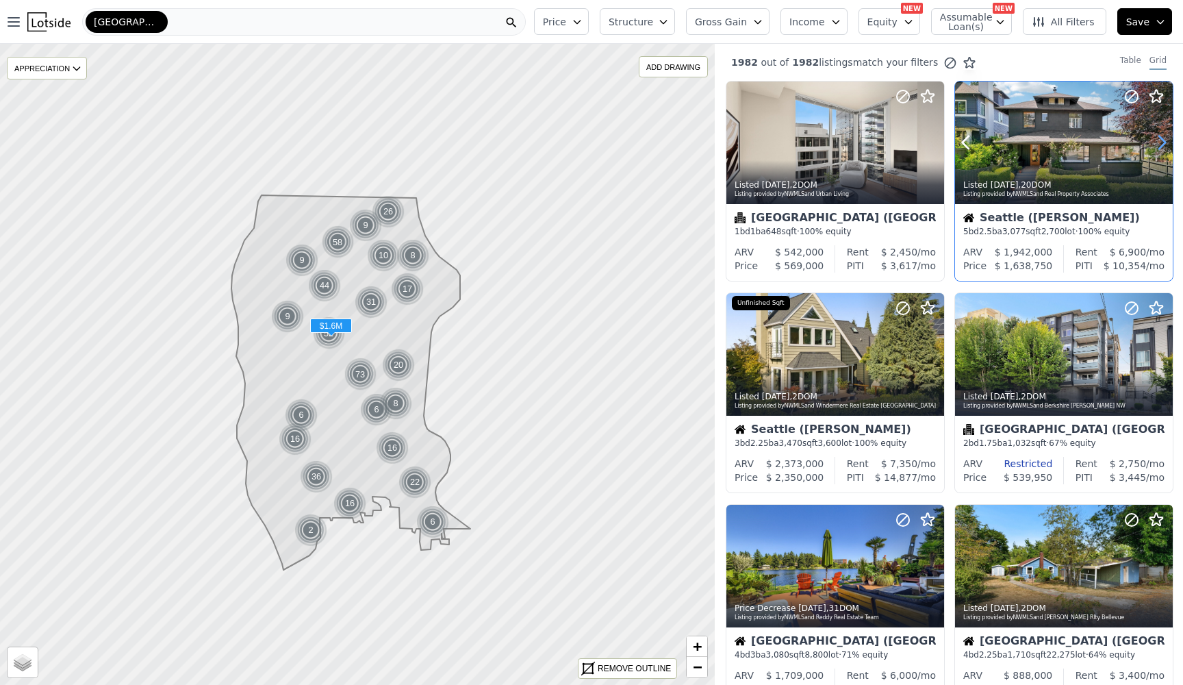
click at [1161, 142] on icon at bounding box center [1162, 142] width 22 height 22
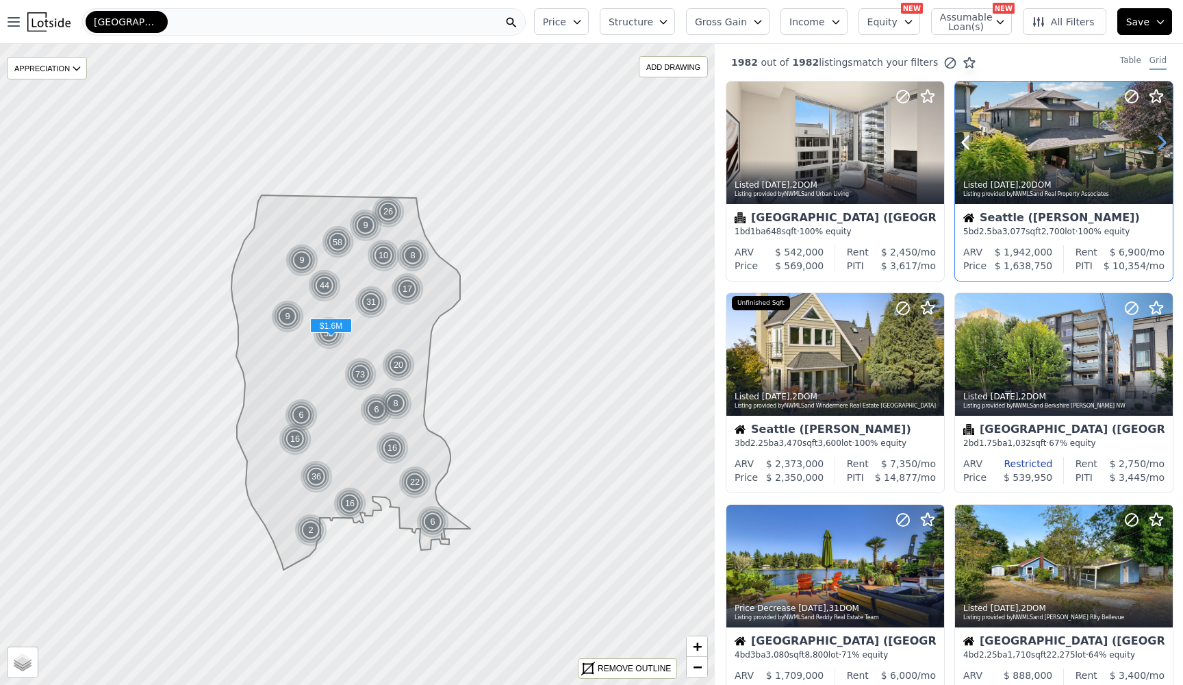
click at [1161, 142] on icon at bounding box center [1162, 142] width 22 height 22
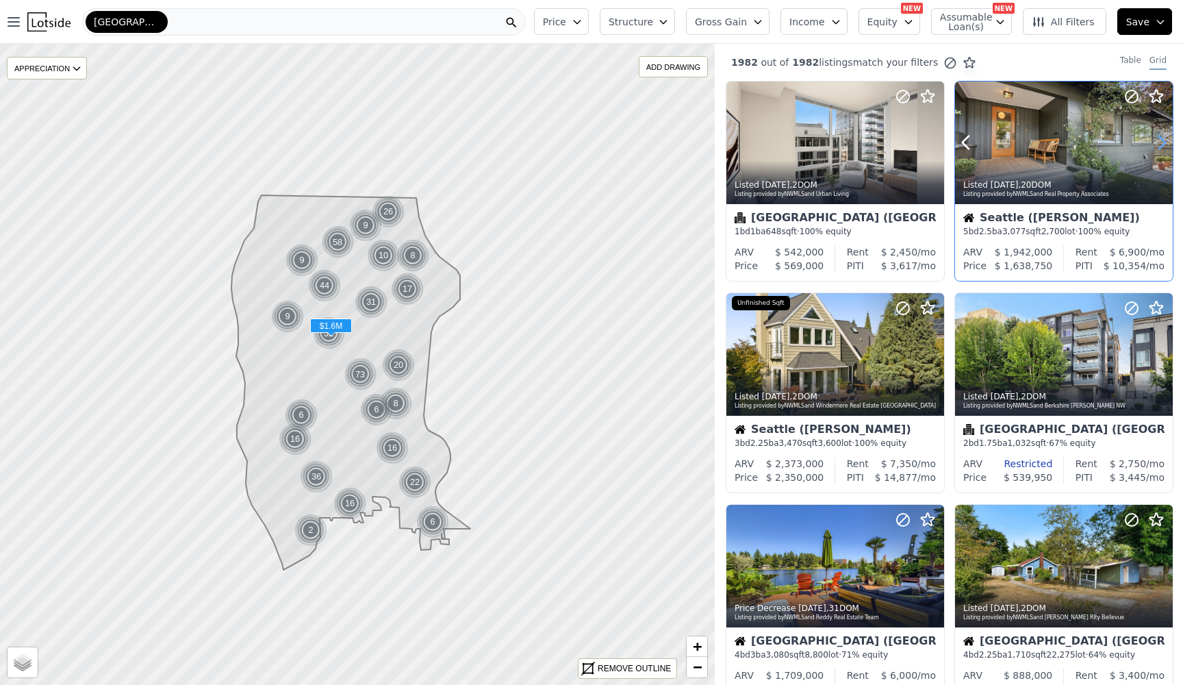
click at [1161, 142] on icon at bounding box center [1162, 142] width 22 height 22
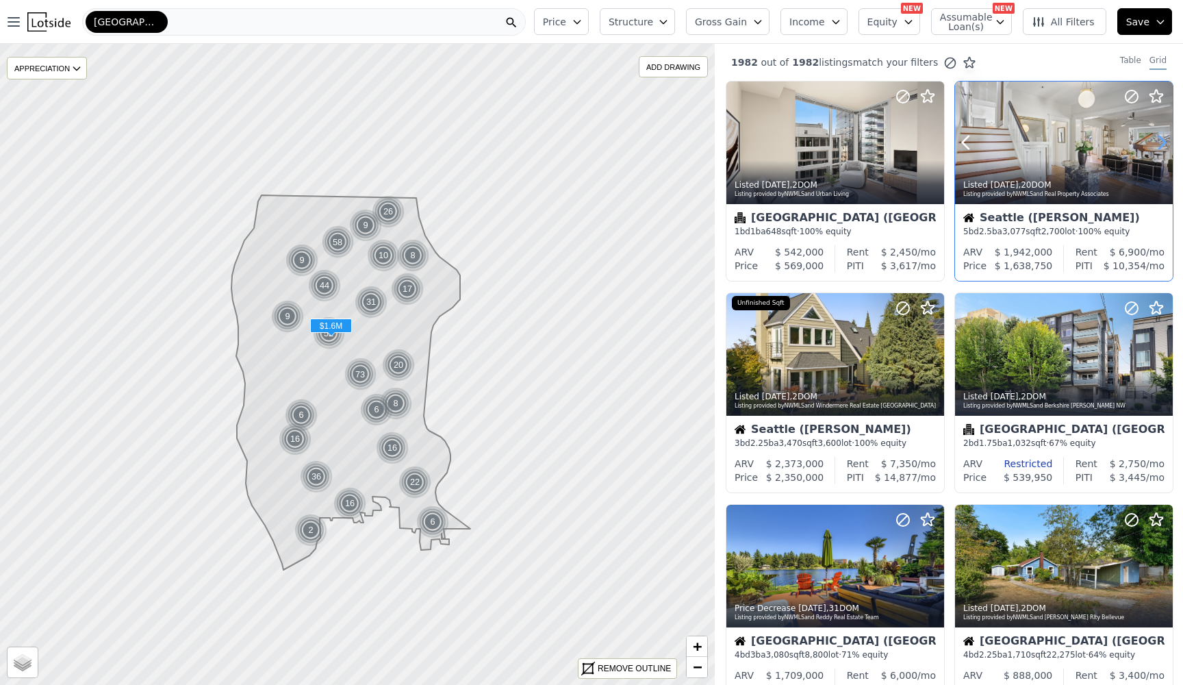
click at [1161, 142] on icon at bounding box center [1162, 142] width 22 height 22
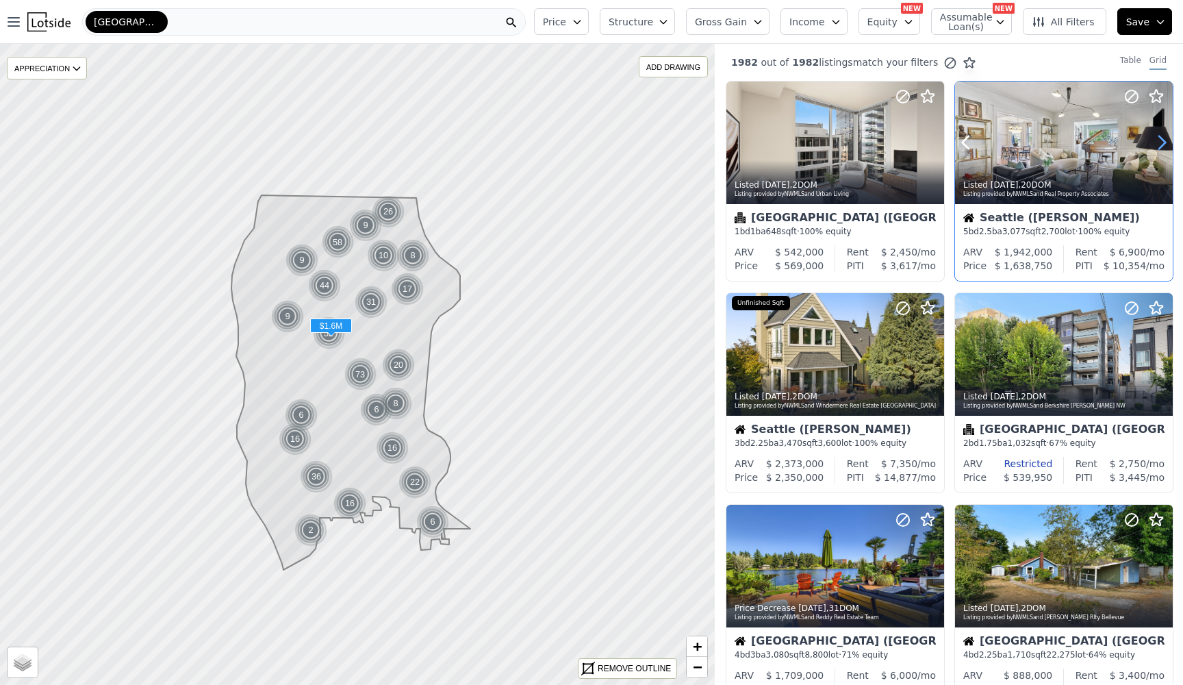
click at [1161, 142] on icon at bounding box center [1162, 142] width 22 height 22
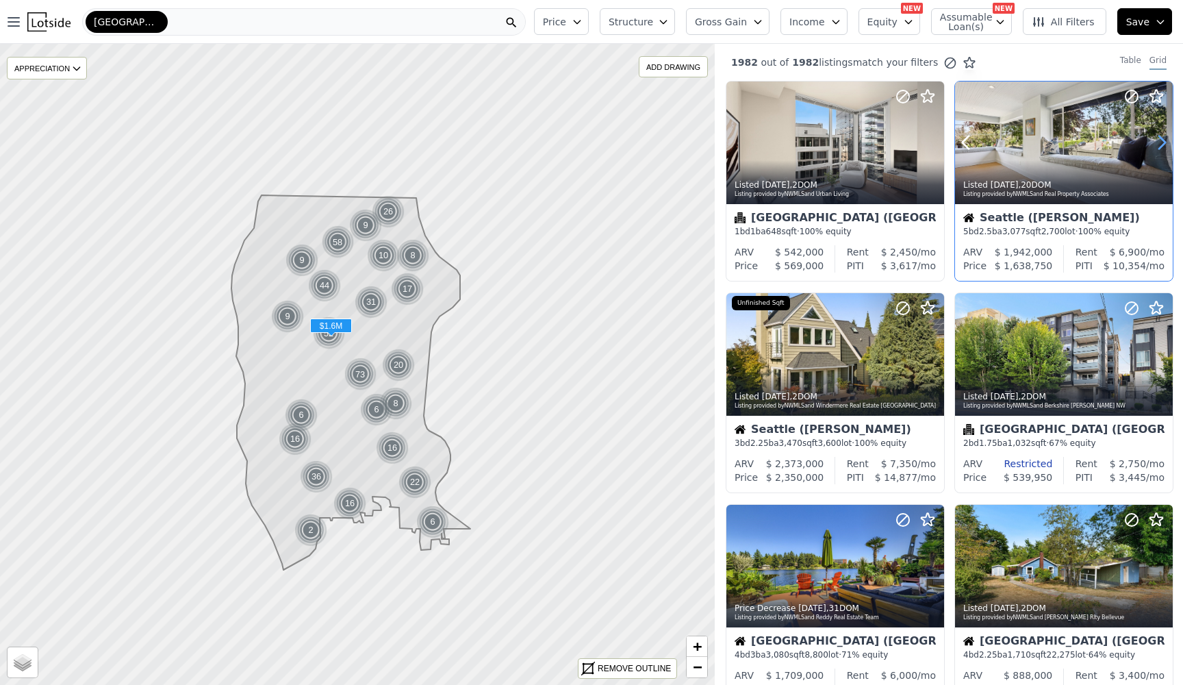
click at [1161, 142] on icon at bounding box center [1162, 142] width 22 height 22
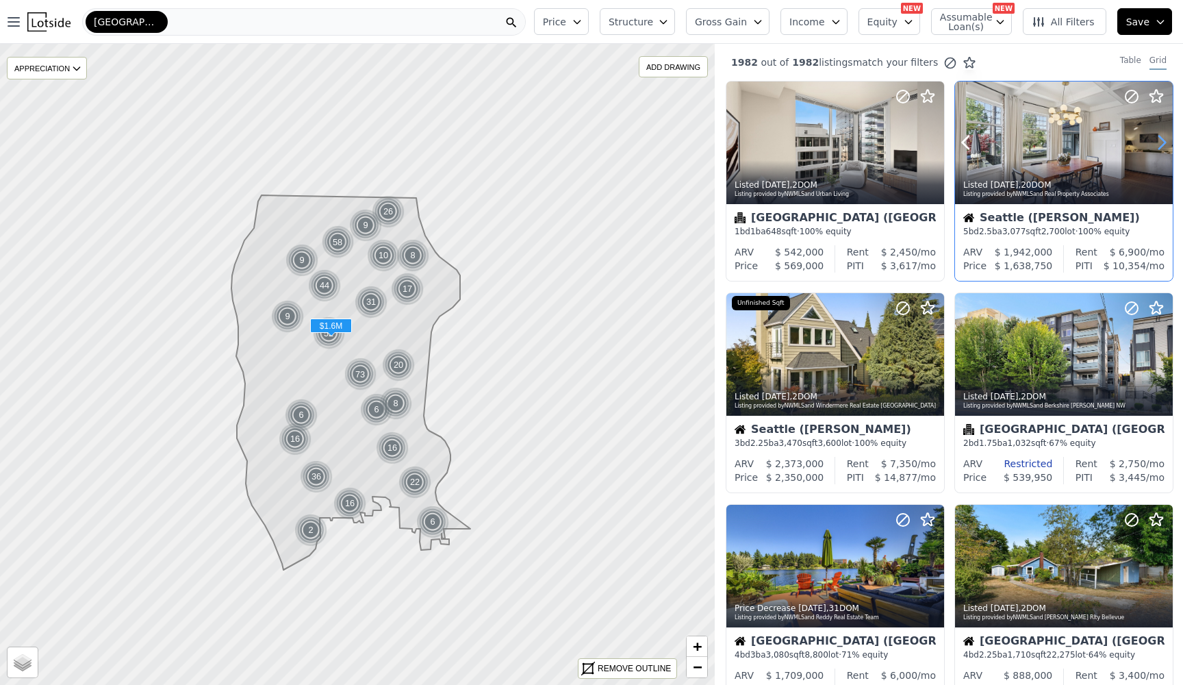
click at [1161, 142] on icon at bounding box center [1162, 142] width 22 height 22
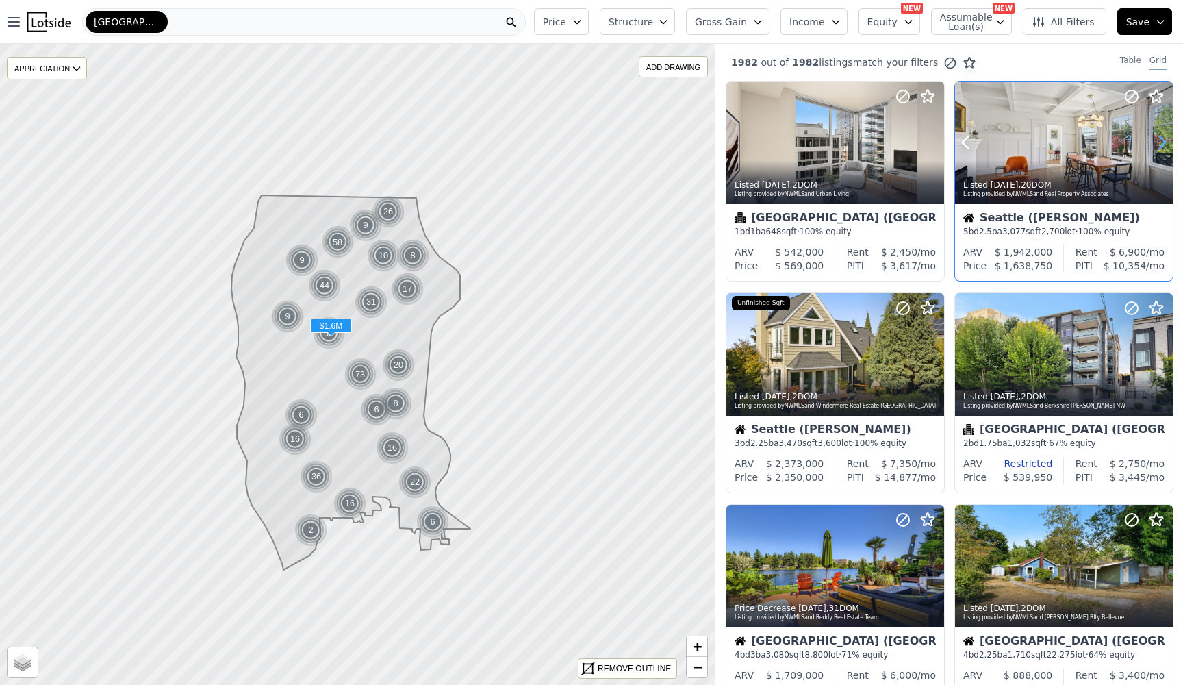
click at [1161, 142] on icon at bounding box center [1162, 142] width 22 height 22
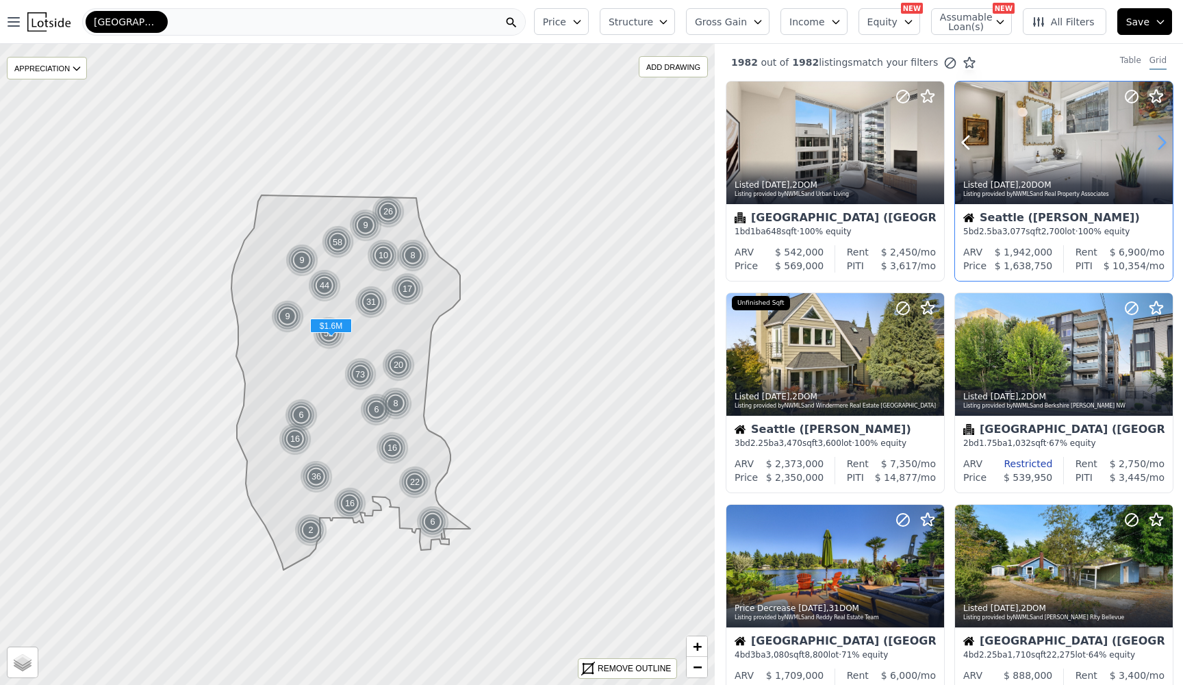
click at [1161, 142] on icon at bounding box center [1162, 142] width 22 height 22
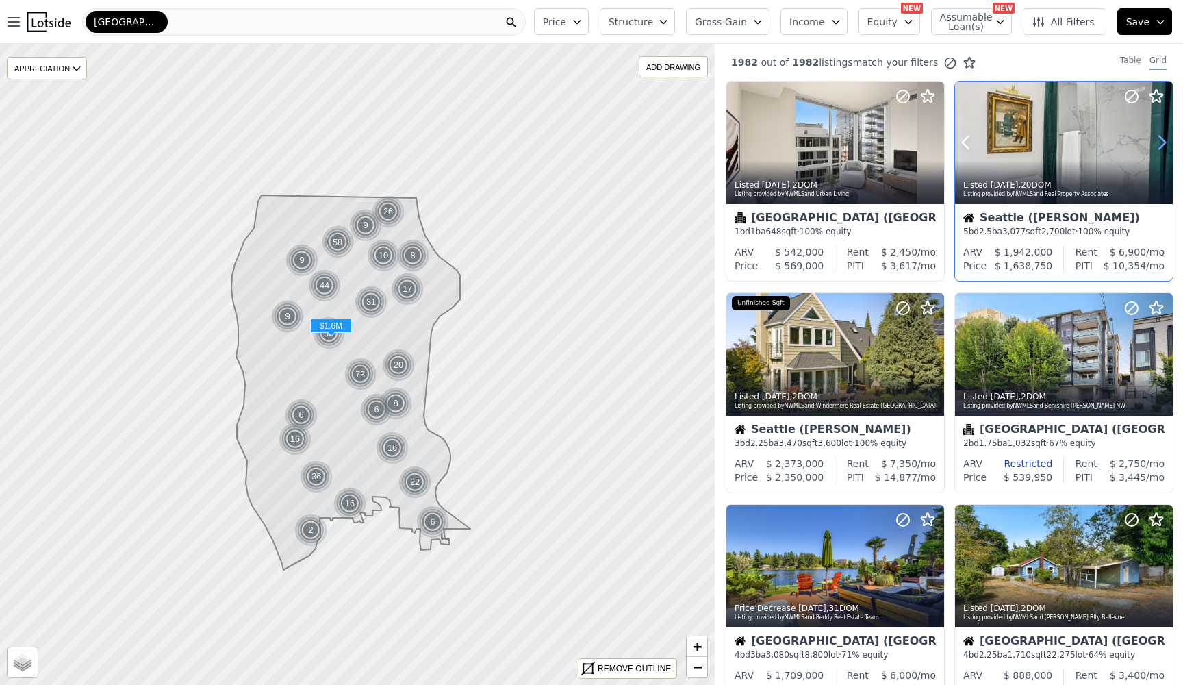
click at [1161, 142] on icon at bounding box center [1162, 142] width 22 height 22
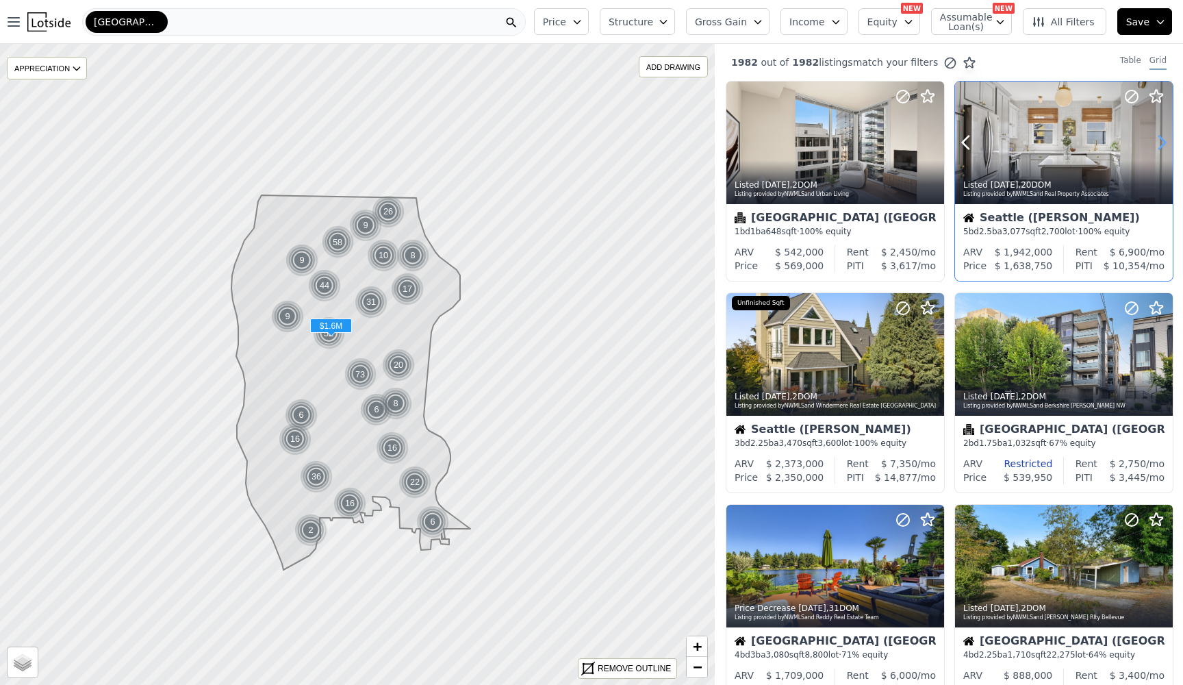
click at [1161, 142] on icon at bounding box center [1162, 142] width 22 height 22
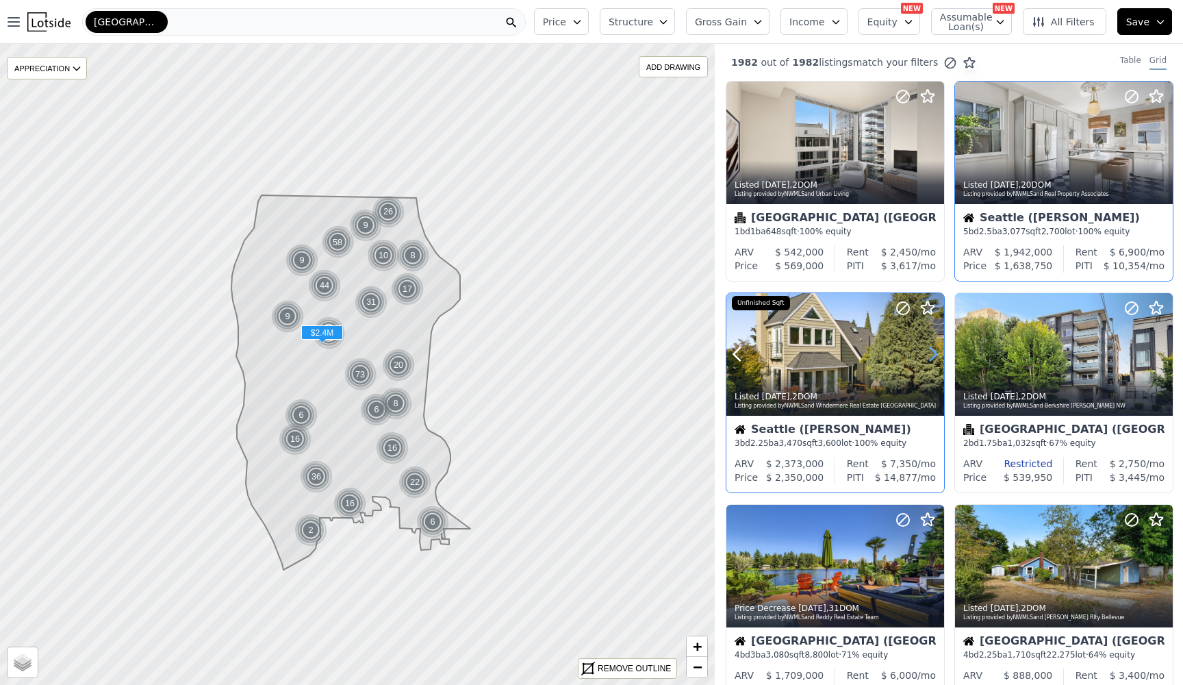
click at [929, 361] on icon at bounding box center [933, 354] width 22 height 22
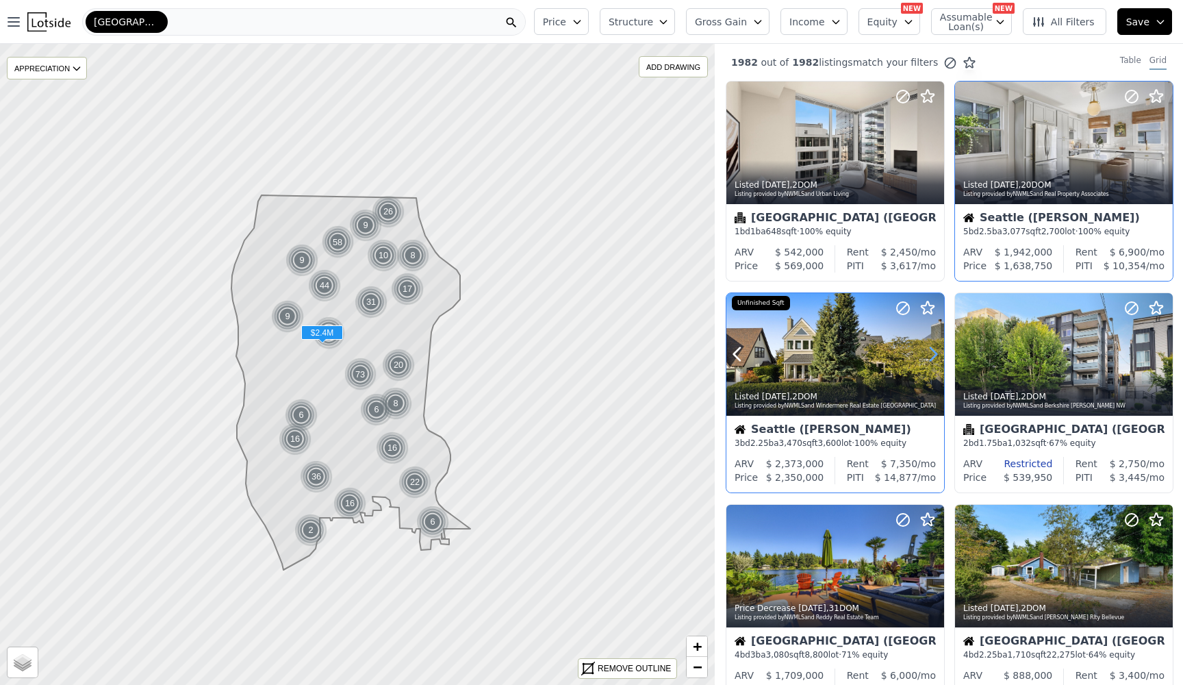
click at [929, 361] on icon at bounding box center [933, 354] width 22 height 22
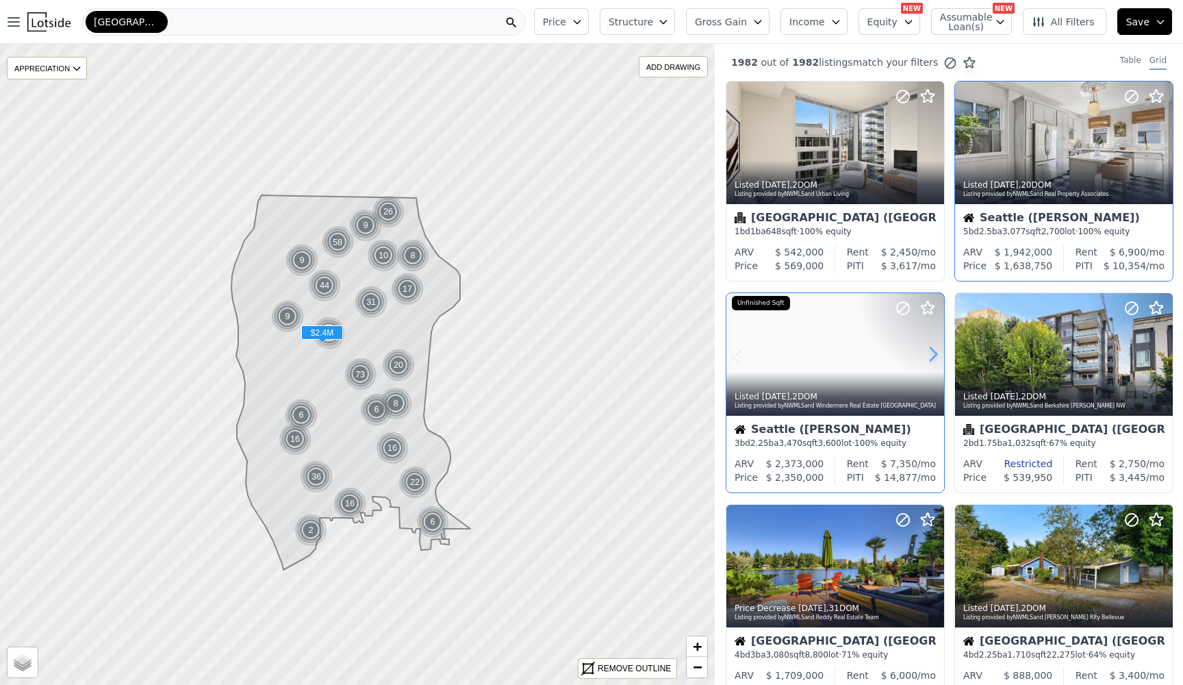
click at [929, 361] on icon at bounding box center [933, 354] width 22 height 22
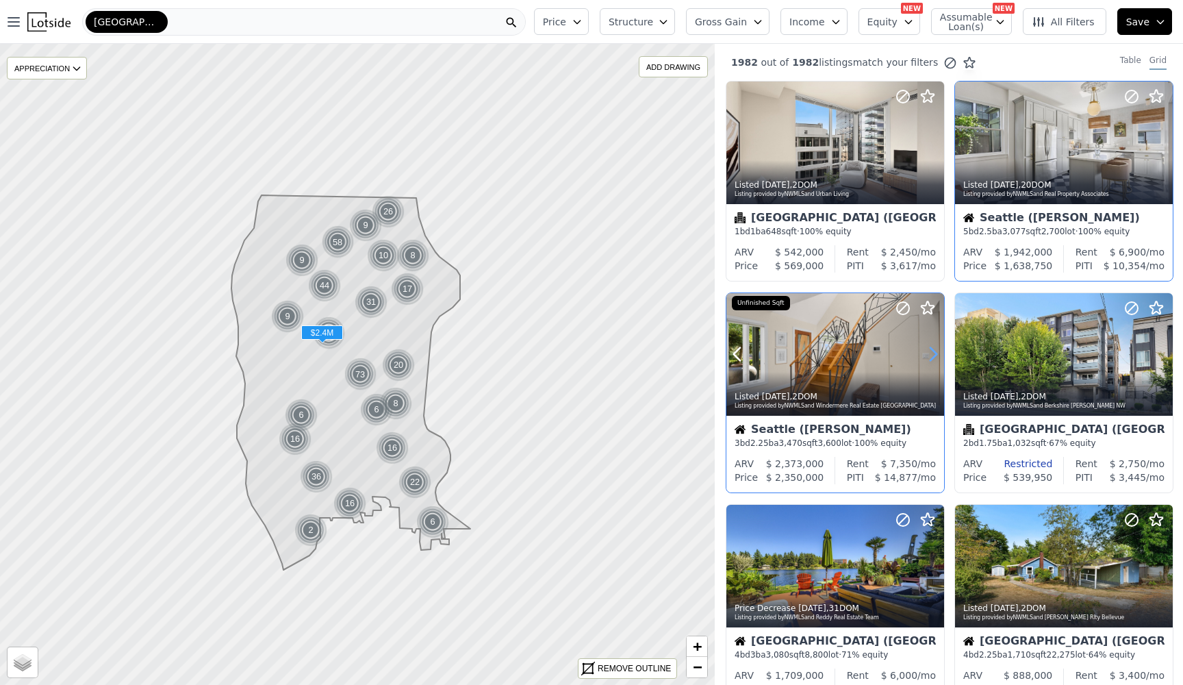
click at [929, 361] on icon at bounding box center [933, 354] width 22 height 22
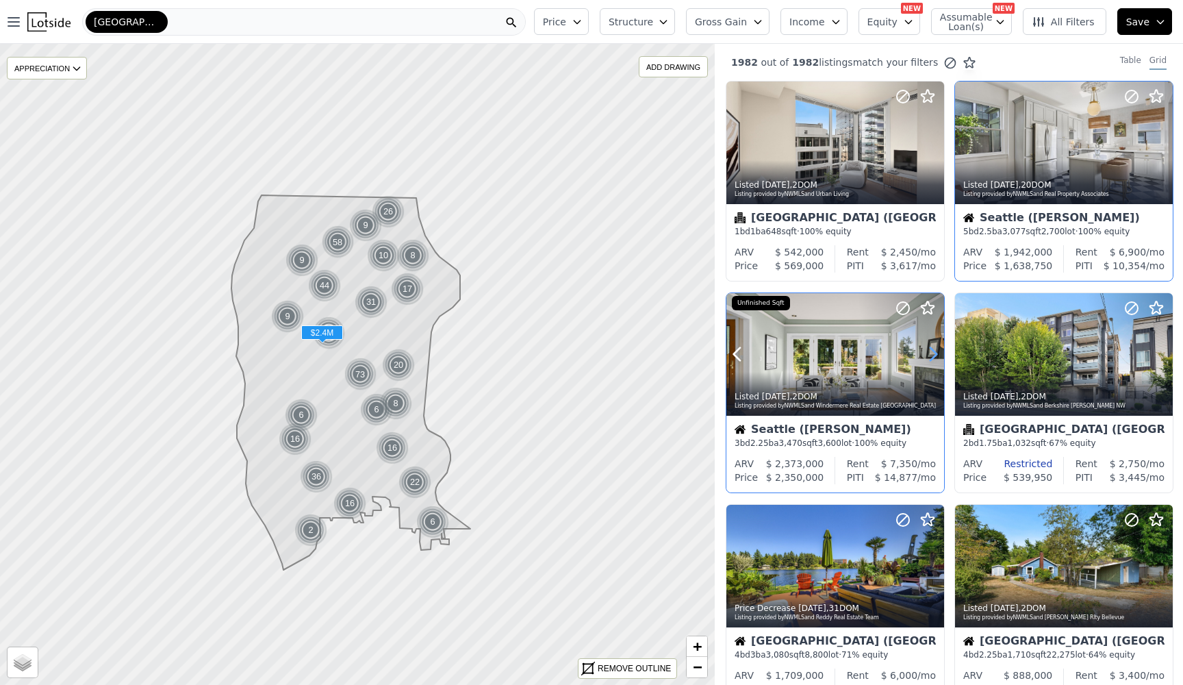
click at [929, 361] on icon at bounding box center [933, 354] width 22 height 22
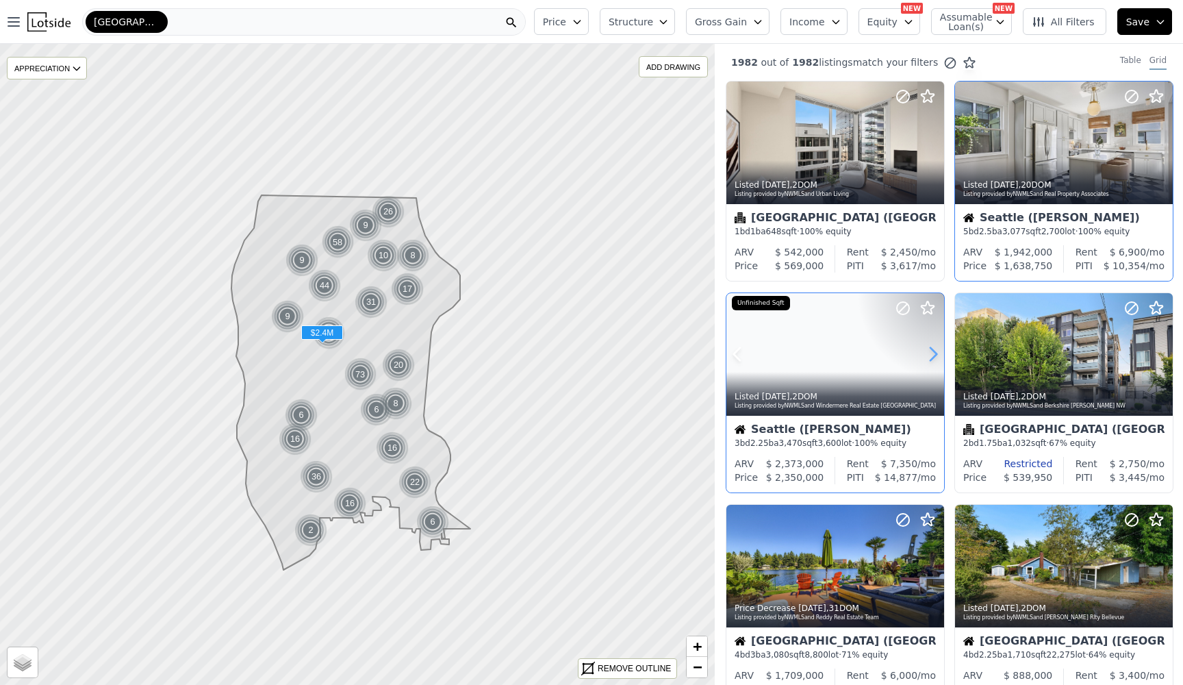
click at [929, 361] on icon at bounding box center [933, 354] width 22 height 22
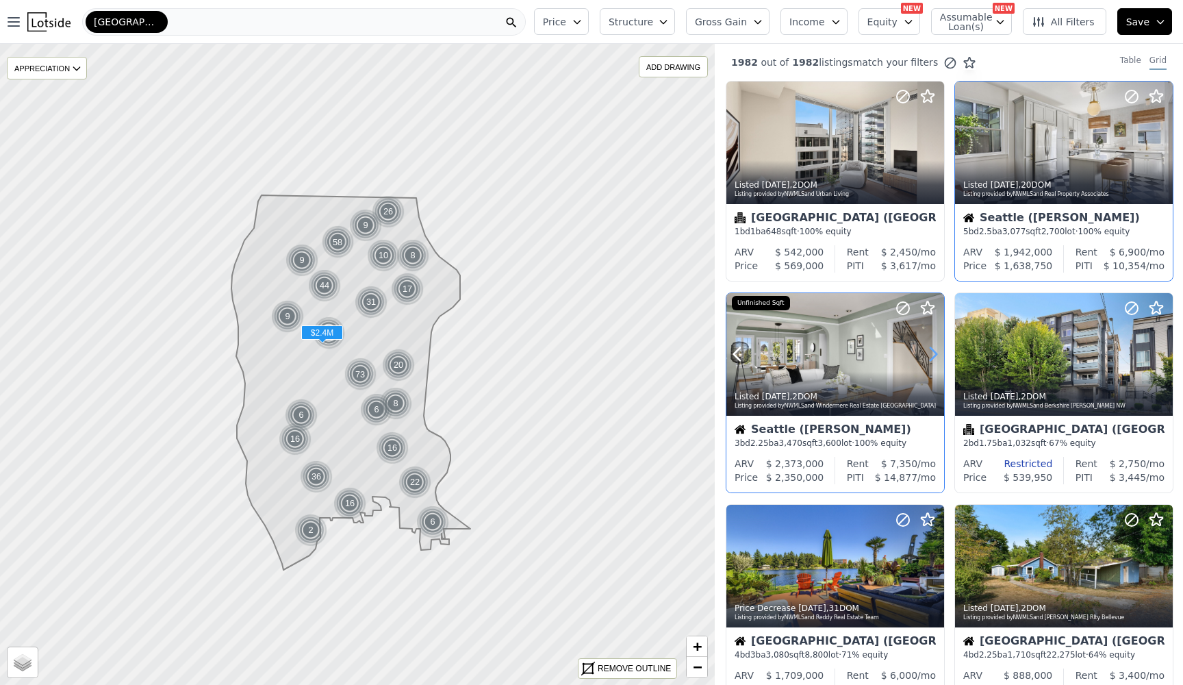
click at [929, 361] on icon at bounding box center [933, 354] width 22 height 22
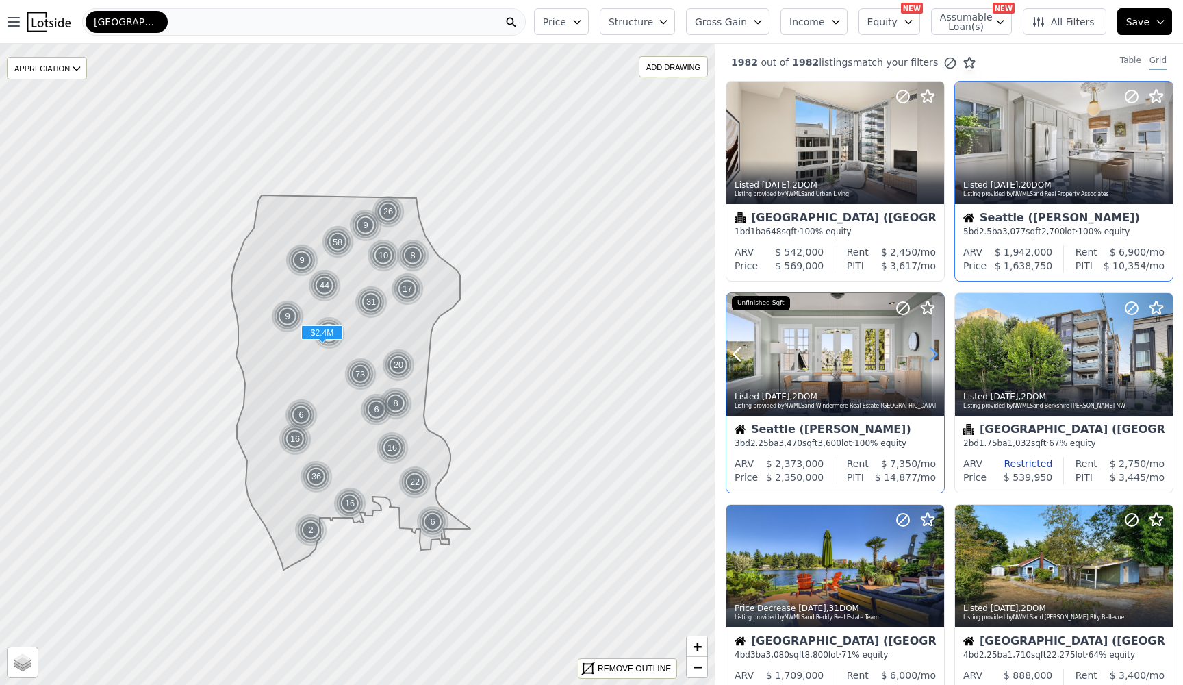
click at [929, 361] on icon at bounding box center [933, 354] width 22 height 22
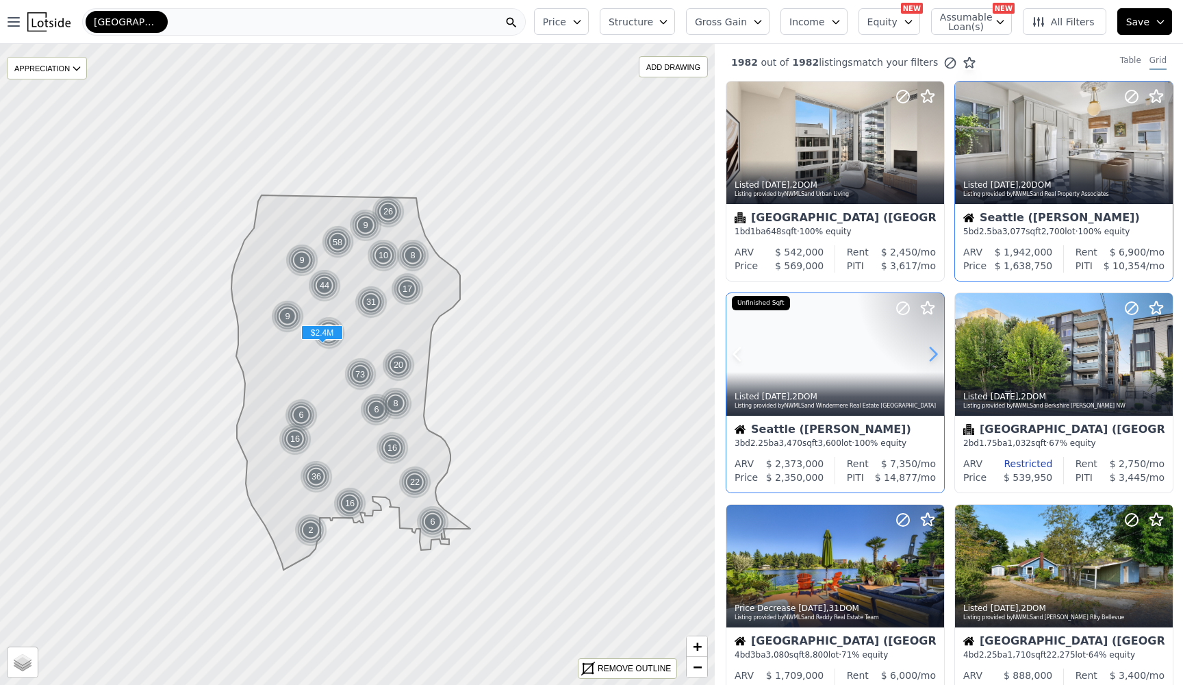
click at [929, 361] on icon at bounding box center [933, 354] width 22 height 22
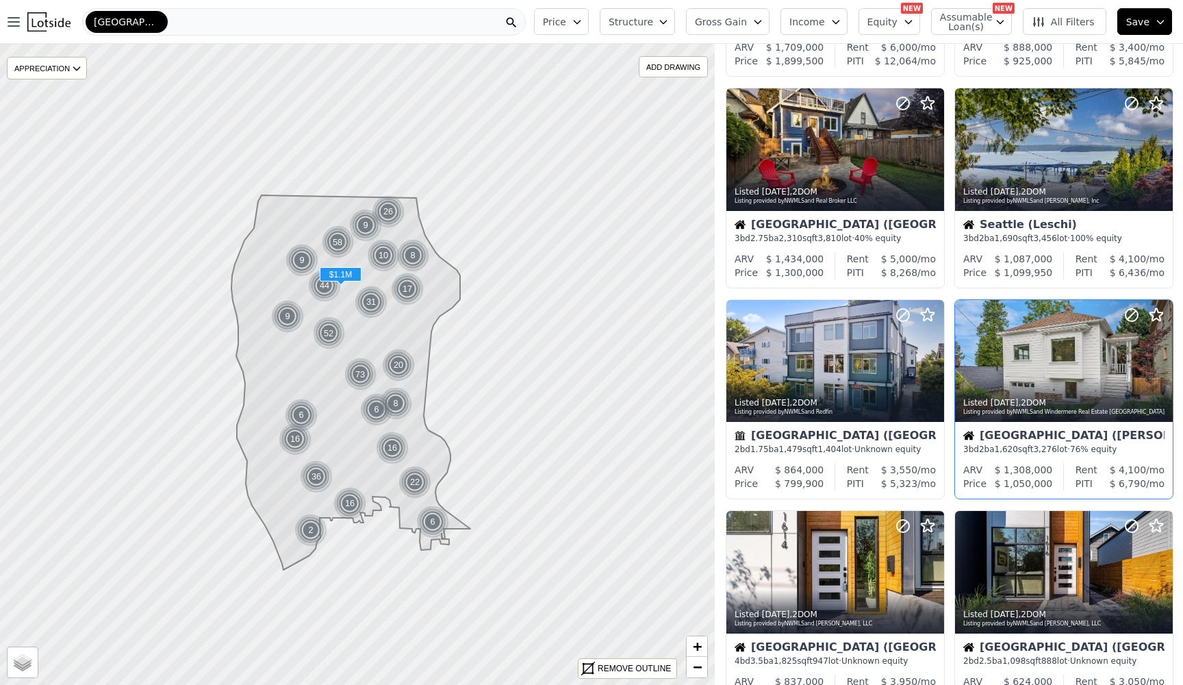
scroll to position [453, 0]
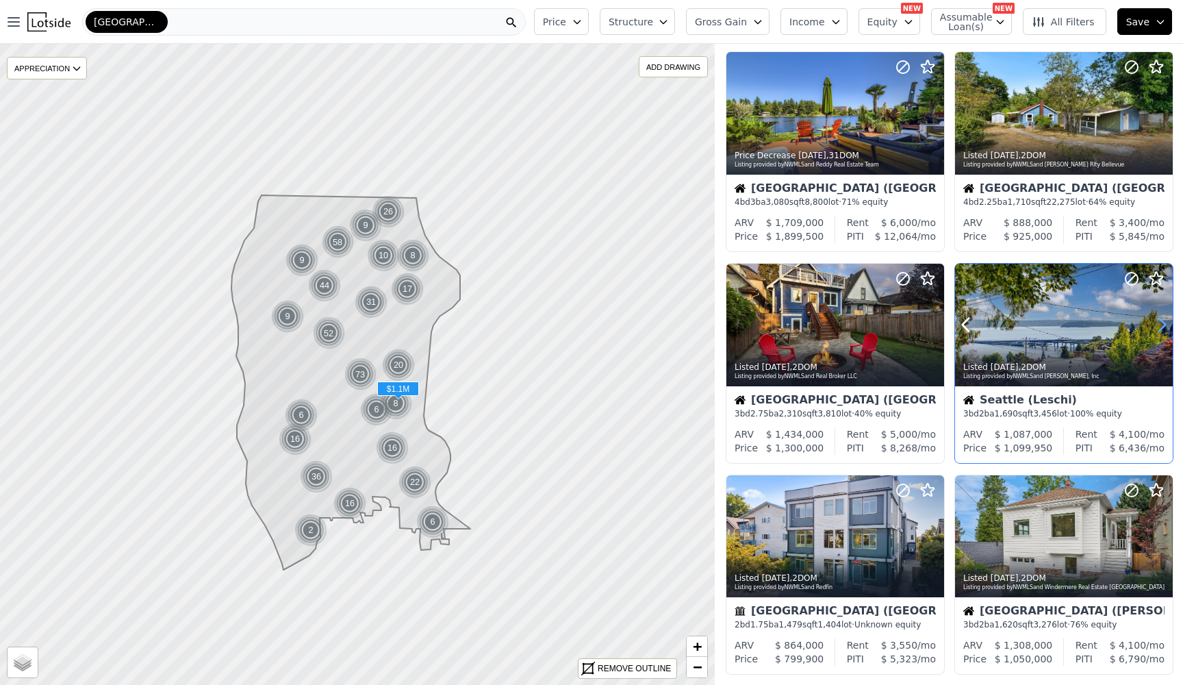
click at [1160, 325] on icon at bounding box center [1162, 325] width 22 height 22
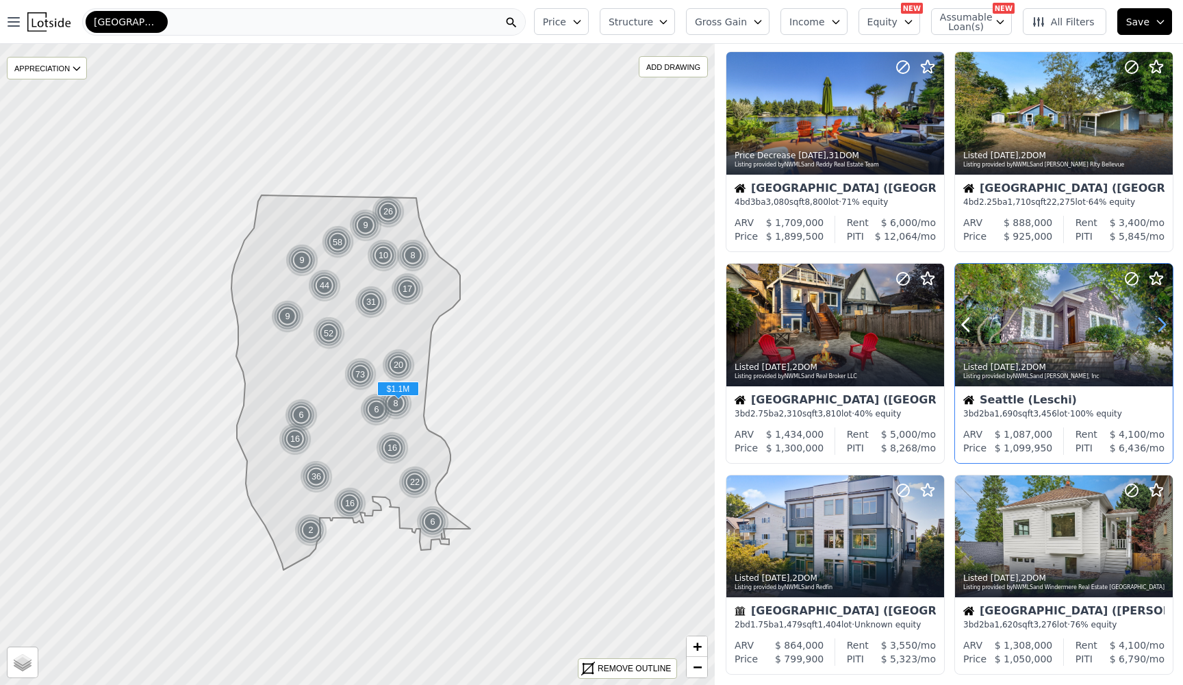
click at [1160, 325] on icon at bounding box center [1162, 325] width 22 height 22
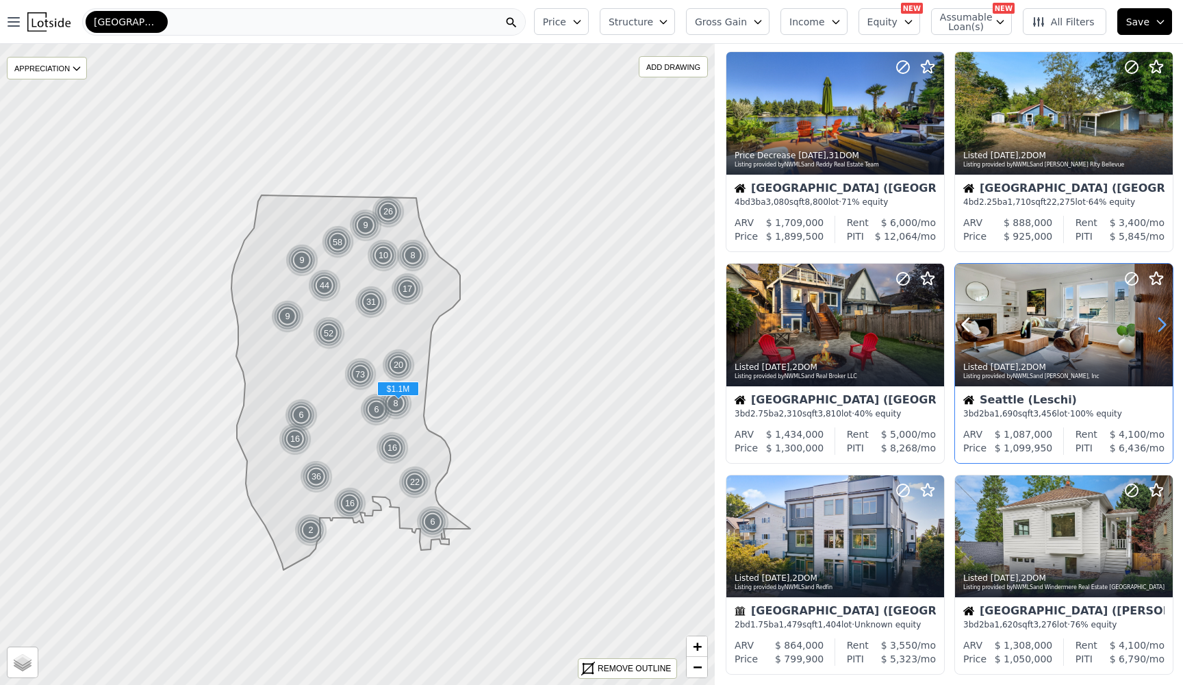
click at [1160, 325] on icon at bounding box center [1162, 325] width 22 height 22
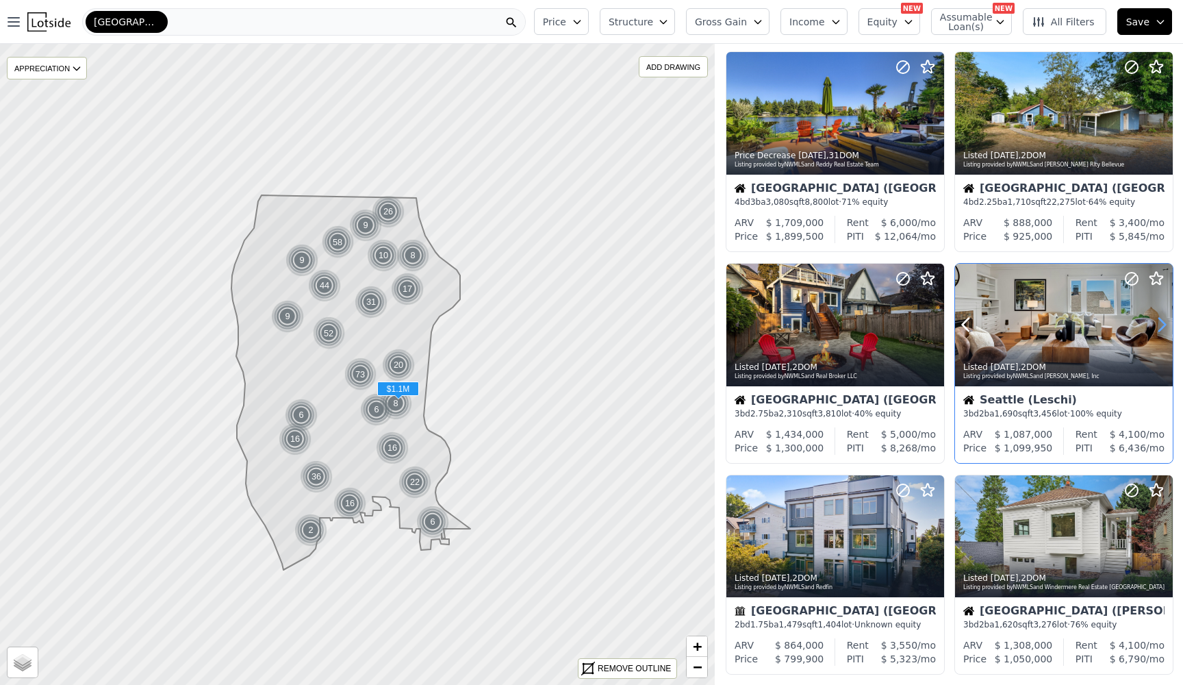
click at [1160, 325] on icon at bounding box center [1162, 325] width 22 height 22
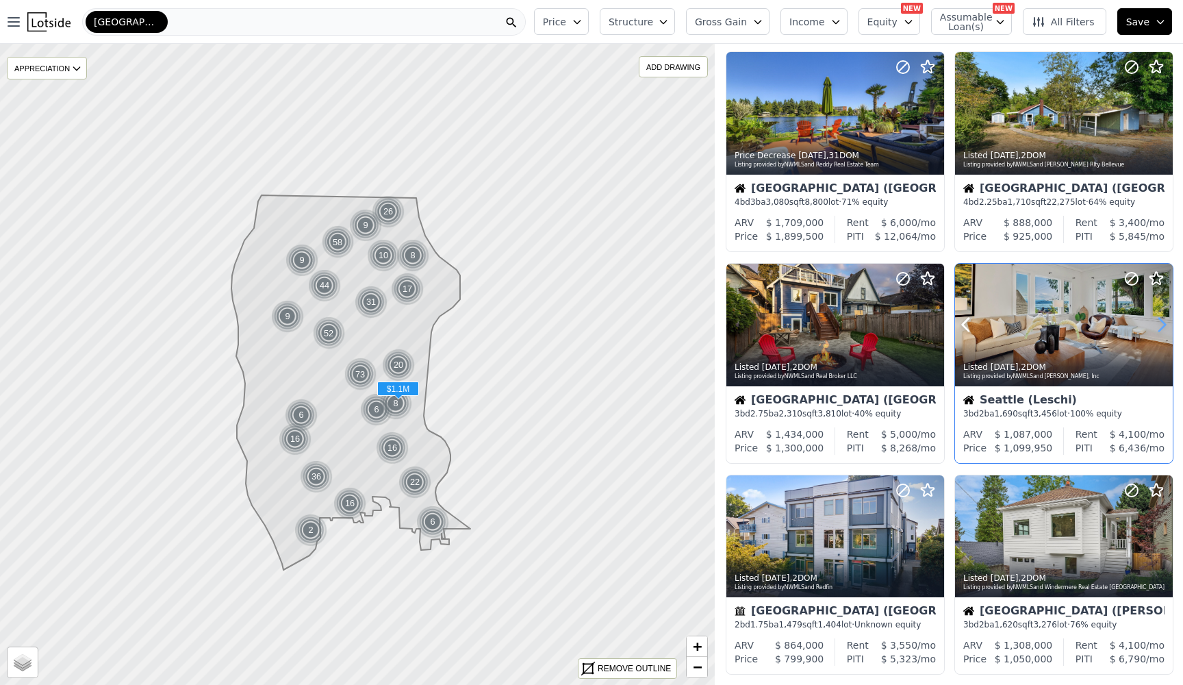
click at [1160, 325] on icon at bounding box center [1162, 325] width 22 height 22
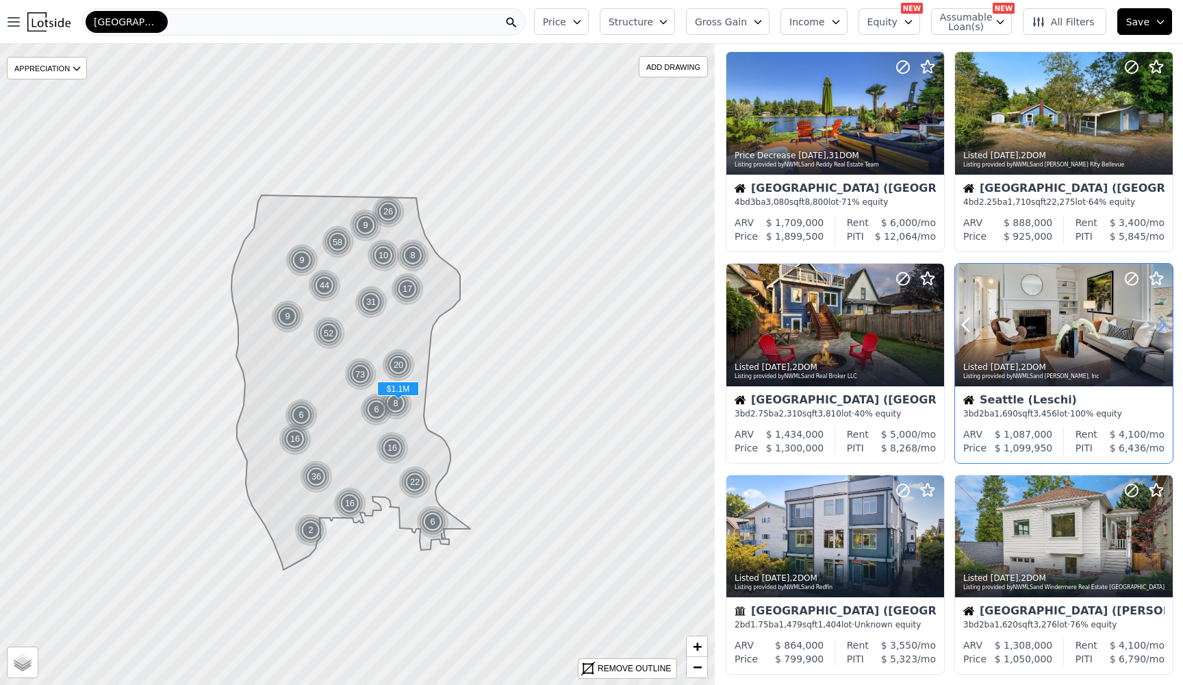
click at [1160, 325] on icon at bounding box center [1162, 325] width 22 height 22
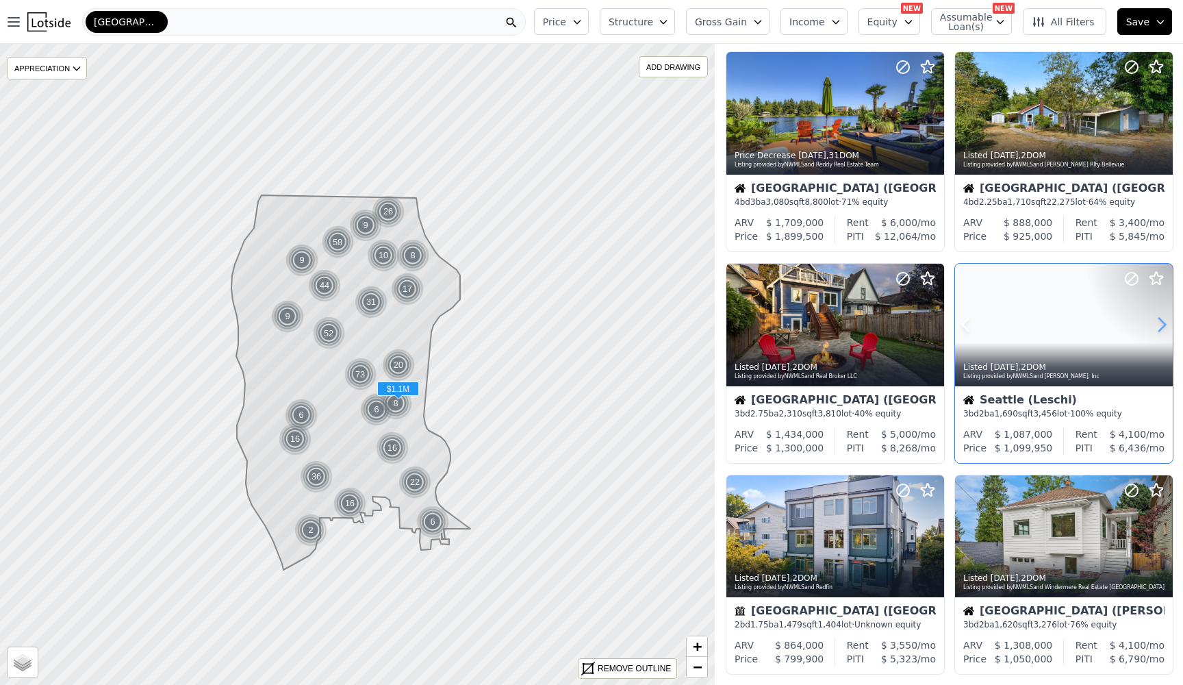
click at [1160, 325] on icon at bounding box center [1162, 325] width 22 height 22
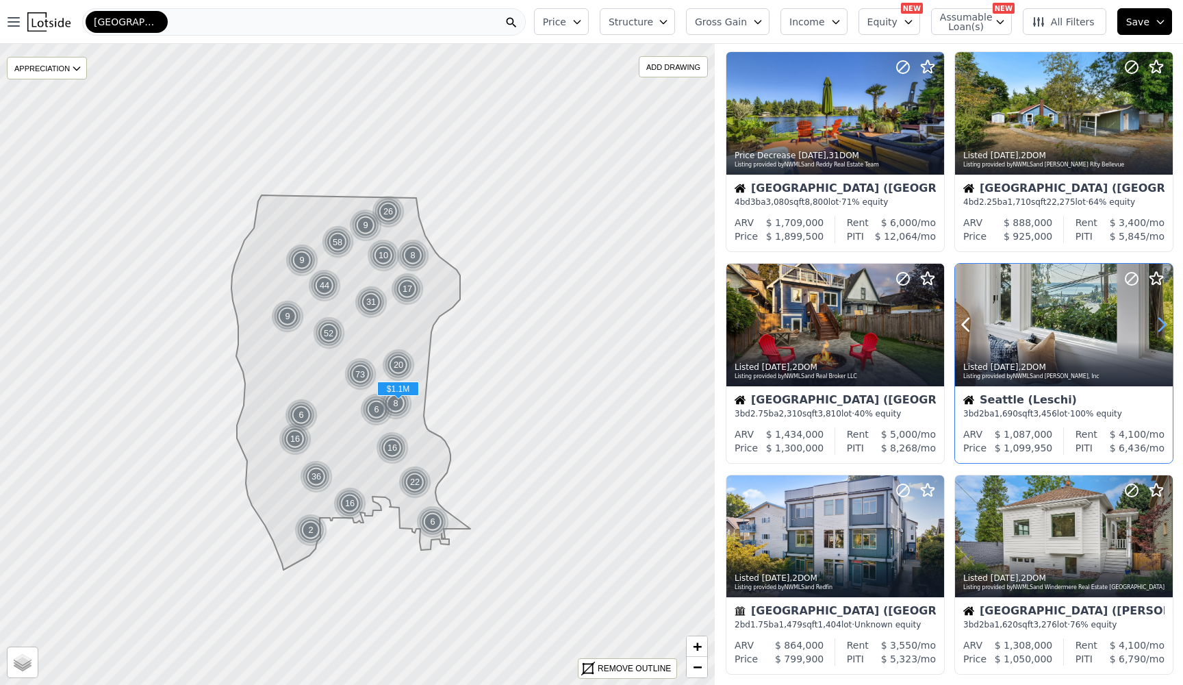
click at [1160, 325] on icon at bounding box center [1162, 325] width 22 height 22
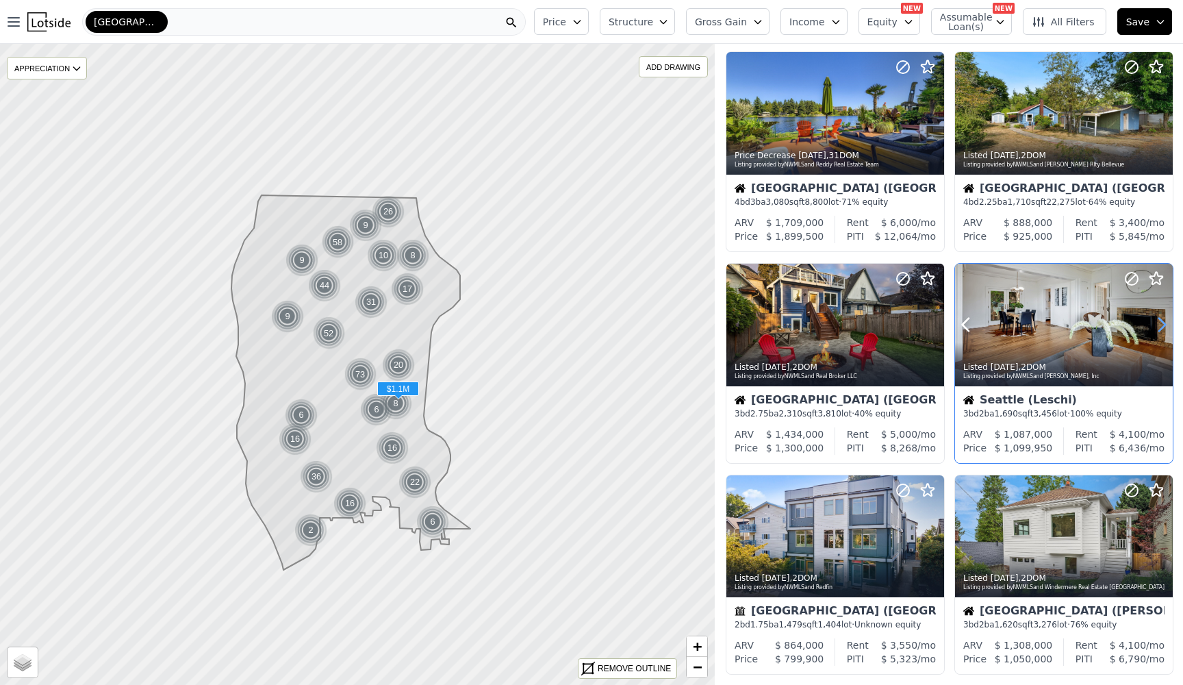
click at [1160, 325] on icon at bounding box center [1162, 325] width 22 height 22
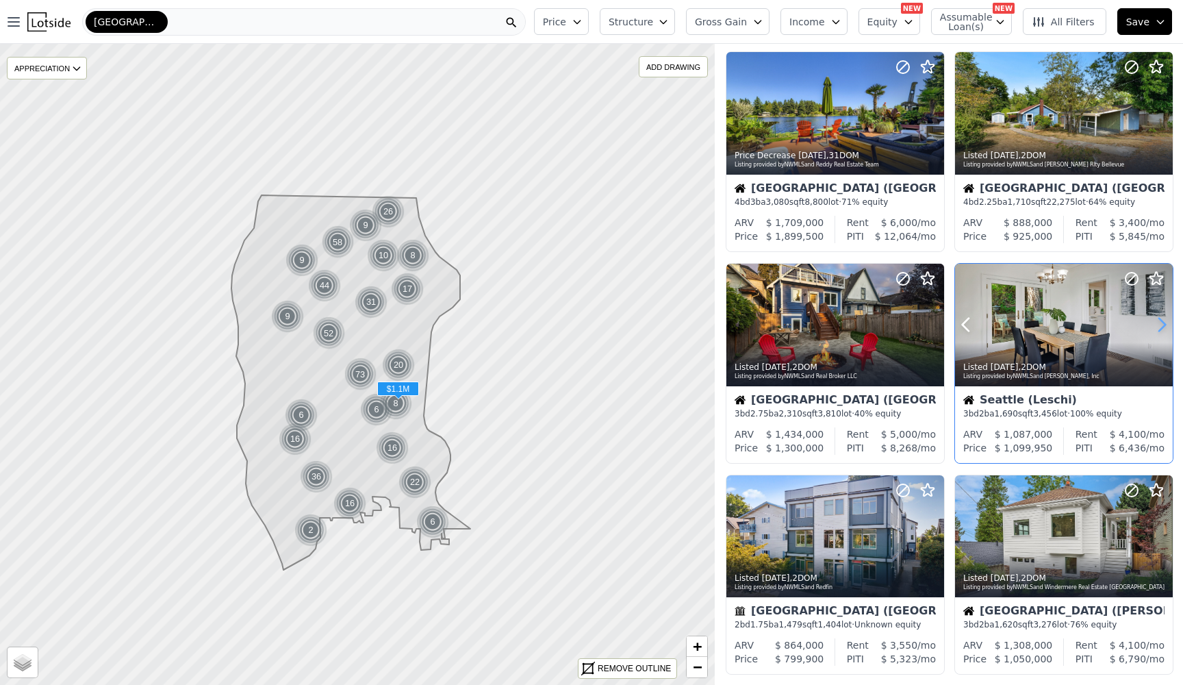
click at [1160, 325] on icon at bounding box center [1162, 325] width 22 height 22
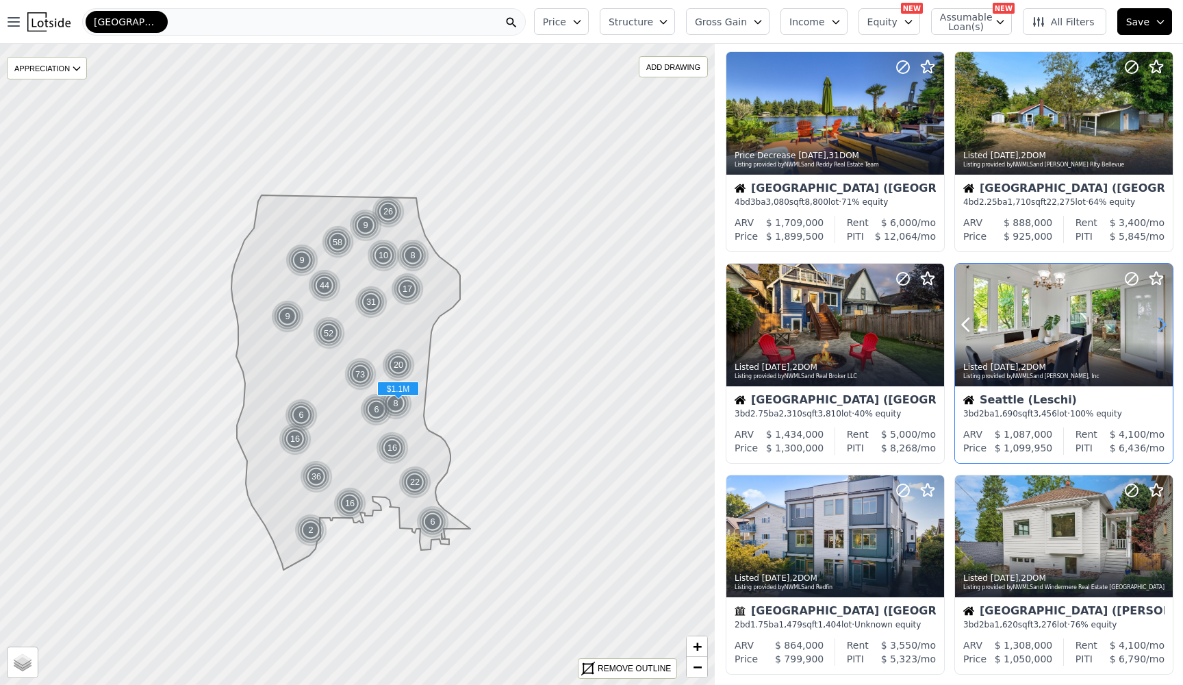
click at [1160, 325] on icon at bounding box center [1162, 325] width 22 height 22
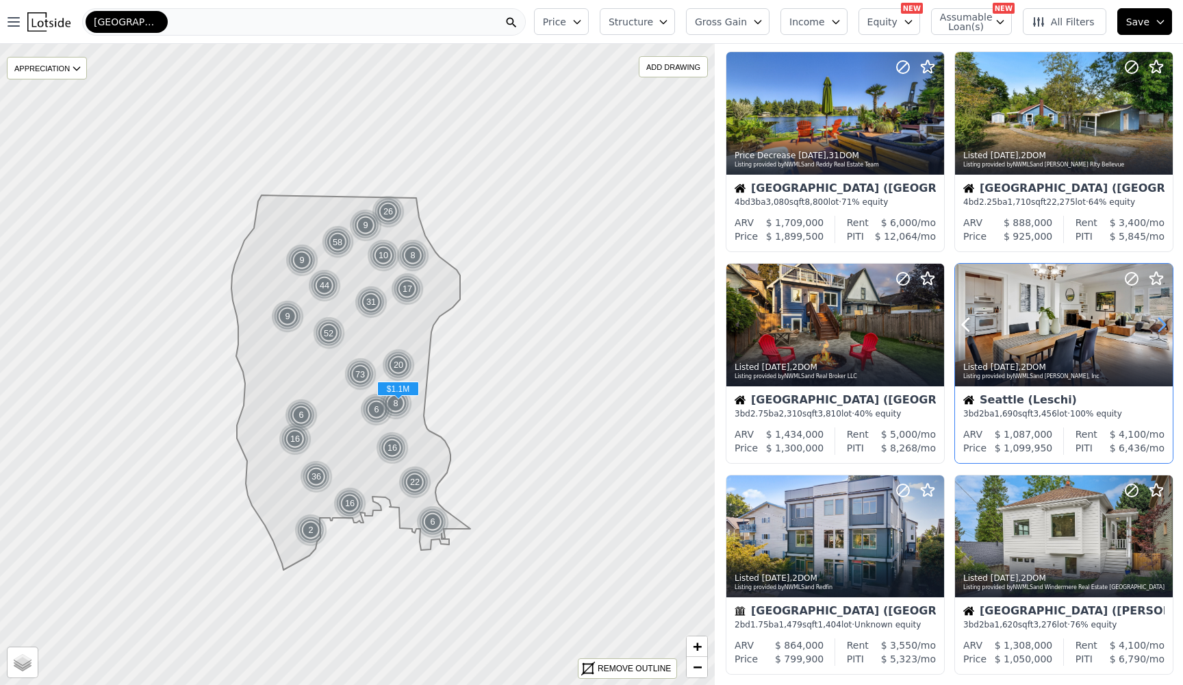
click at [1160, 325] on icon at bounding box center [1162, 325] width 22 height 22
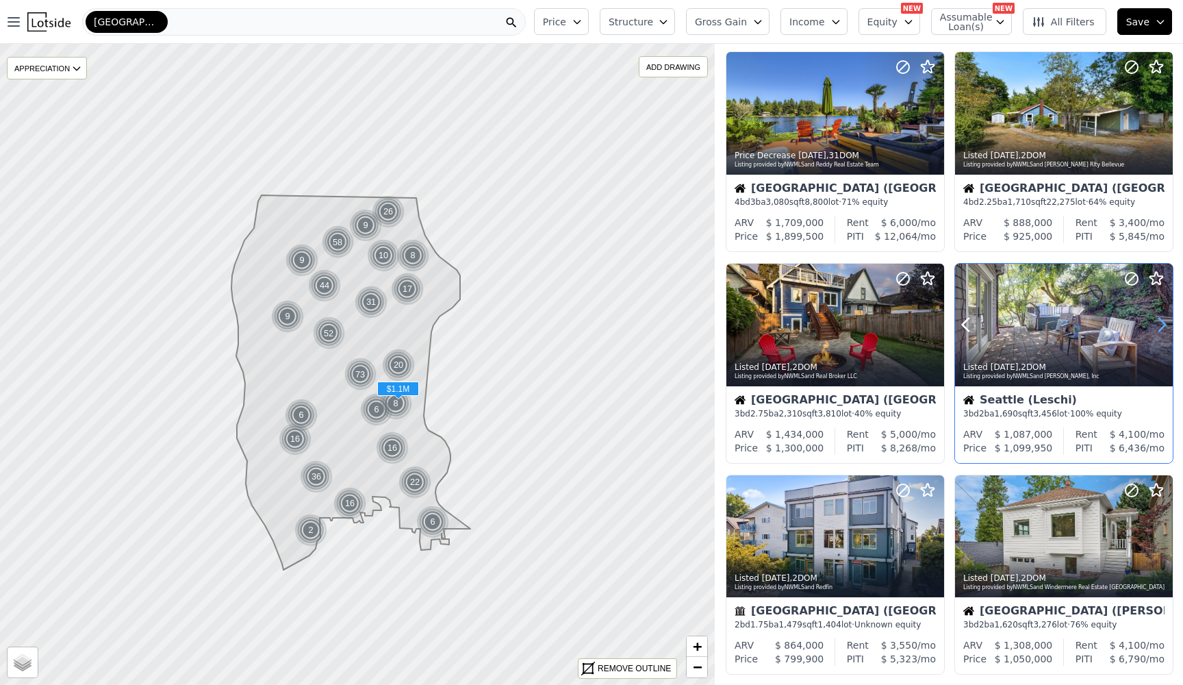
click at [1160, 325] on icon at bounding box center [1162, 325] width 22 height 22
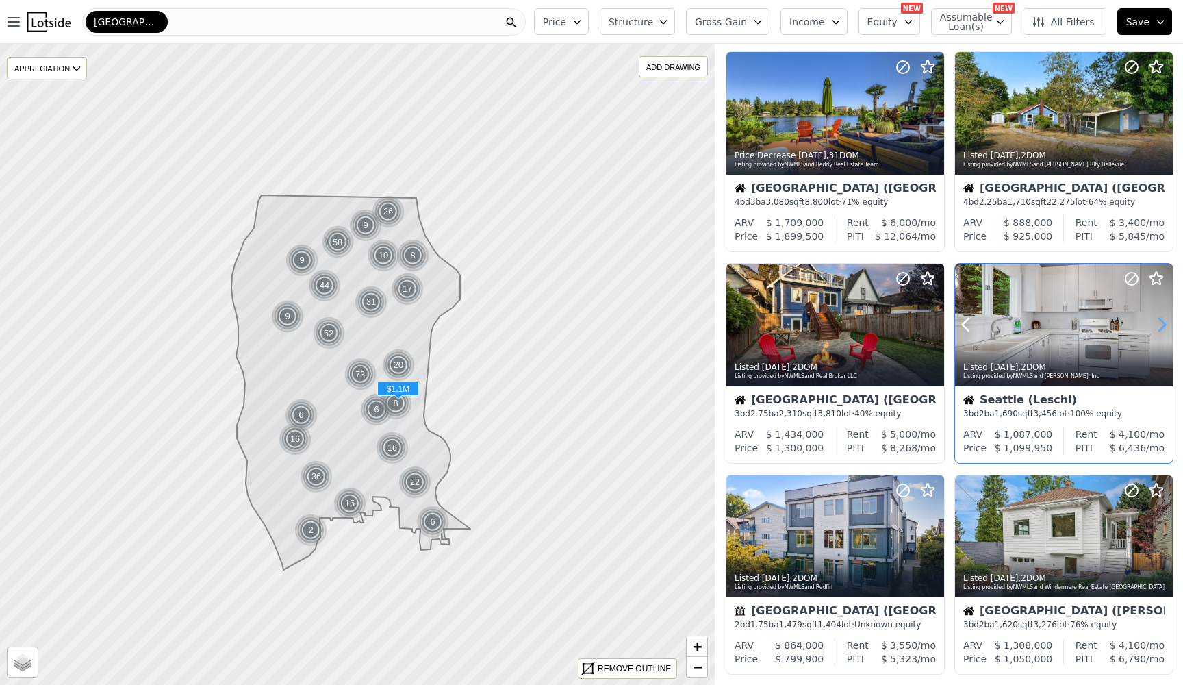
click at [1160, 325] on icon at bounding box center [1162, 325] width 22 height 22
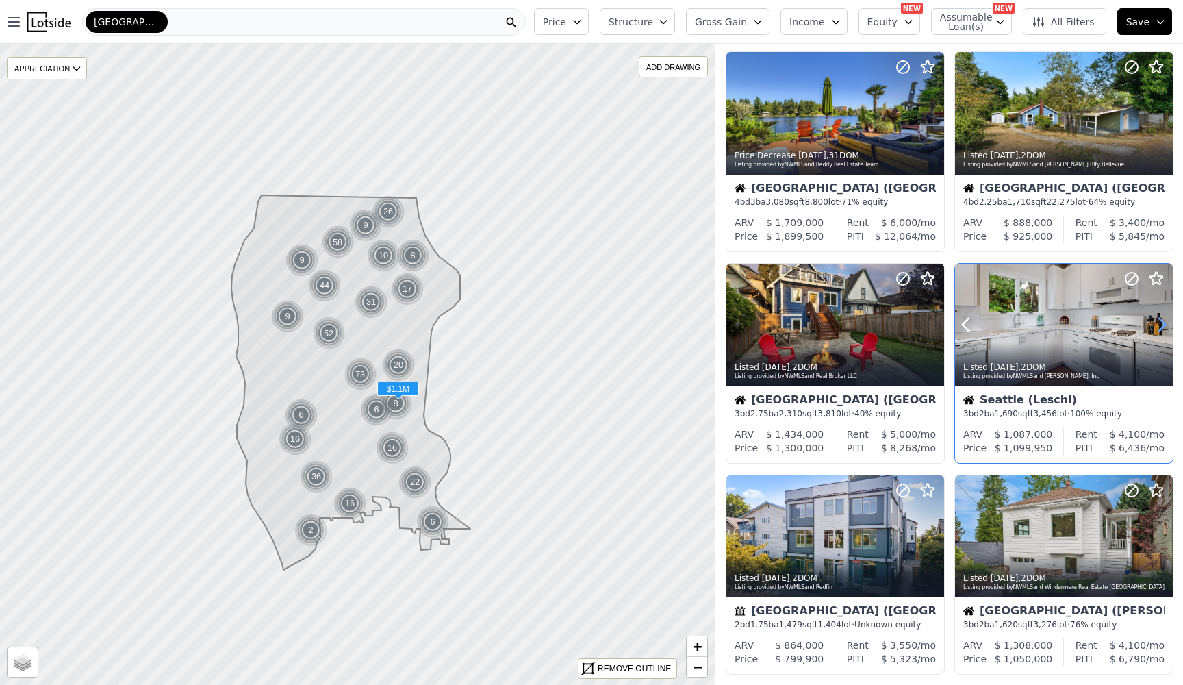
click at [1160, 325] on icon at bounding box center [1162, 325] width 22 height 22
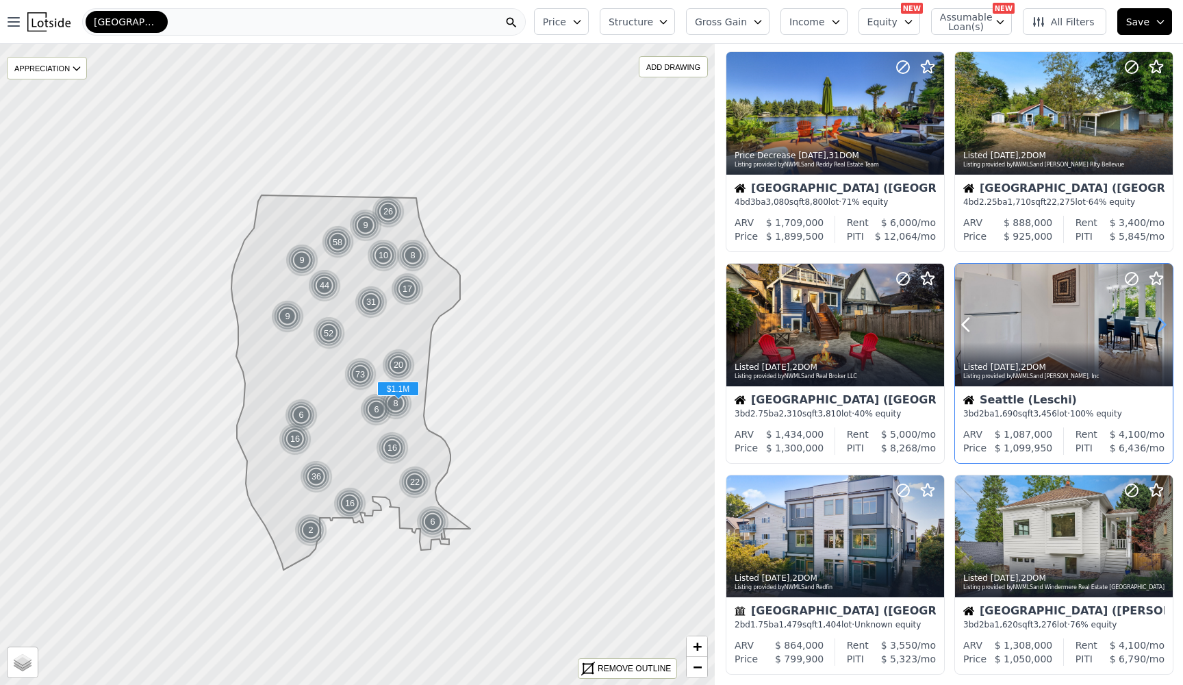
click at [1160, 325] on icon at bounding box center [1162, 325] width 22 height 22
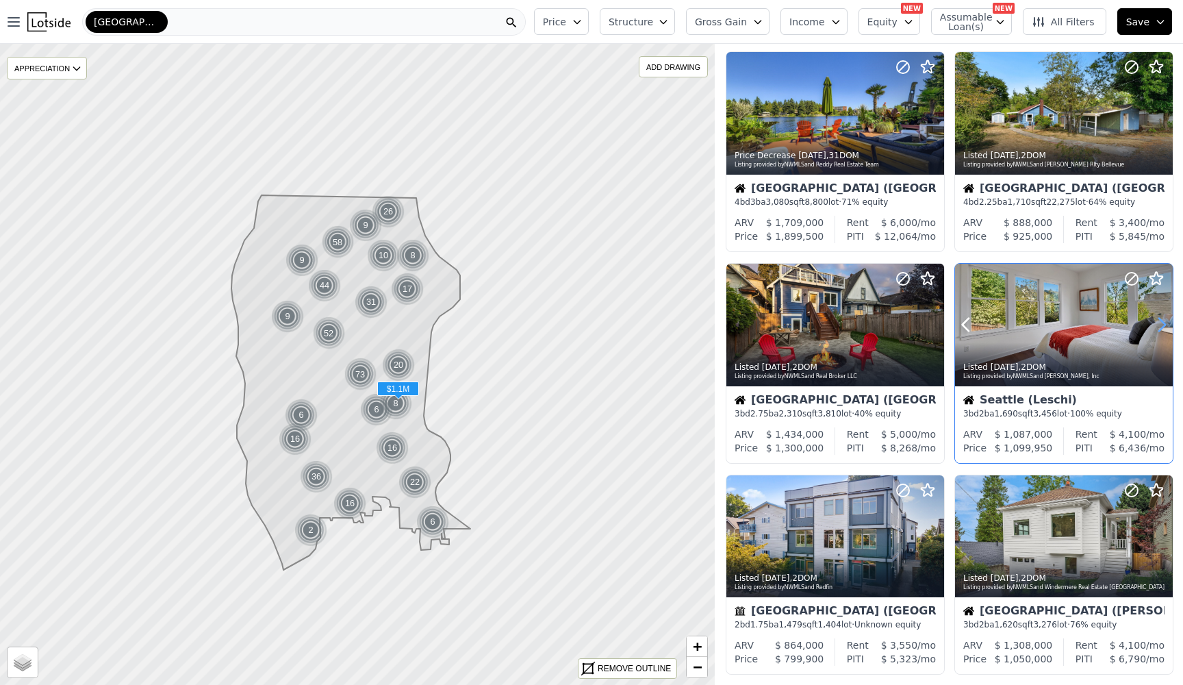
click at [1160, 325] on icon at bounding box center [1162, 325] width 22 height 22
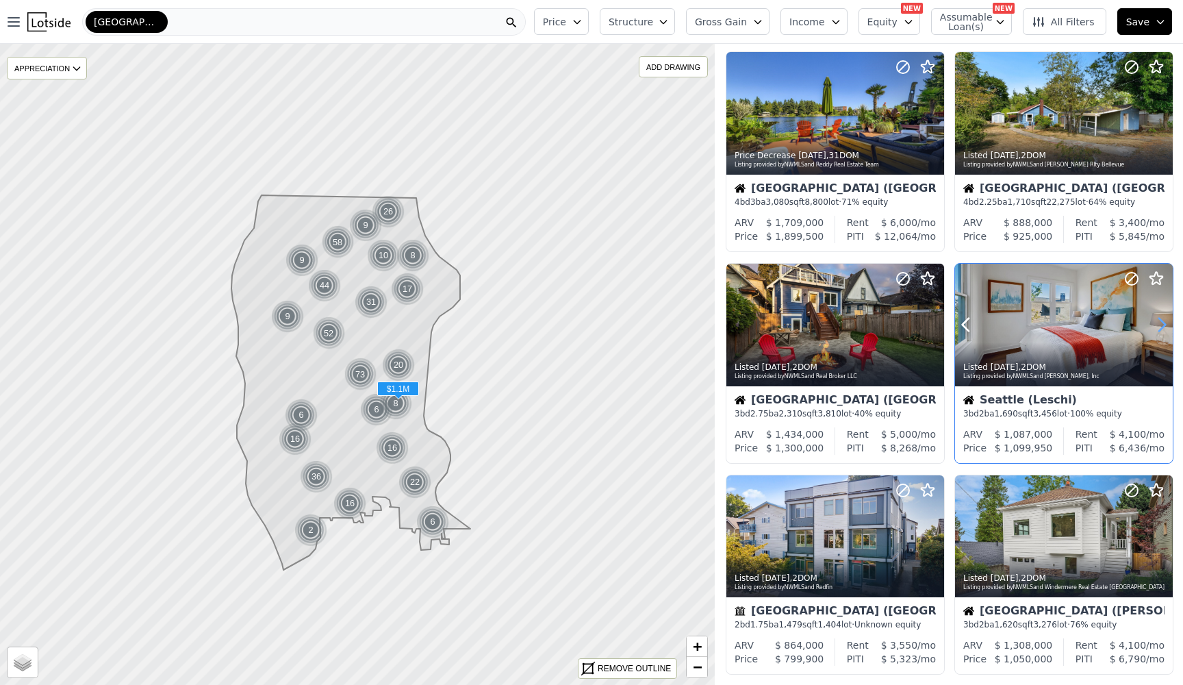
click at [1160, 325] on icon at bounding box center [1162, 325] width 22 height 22
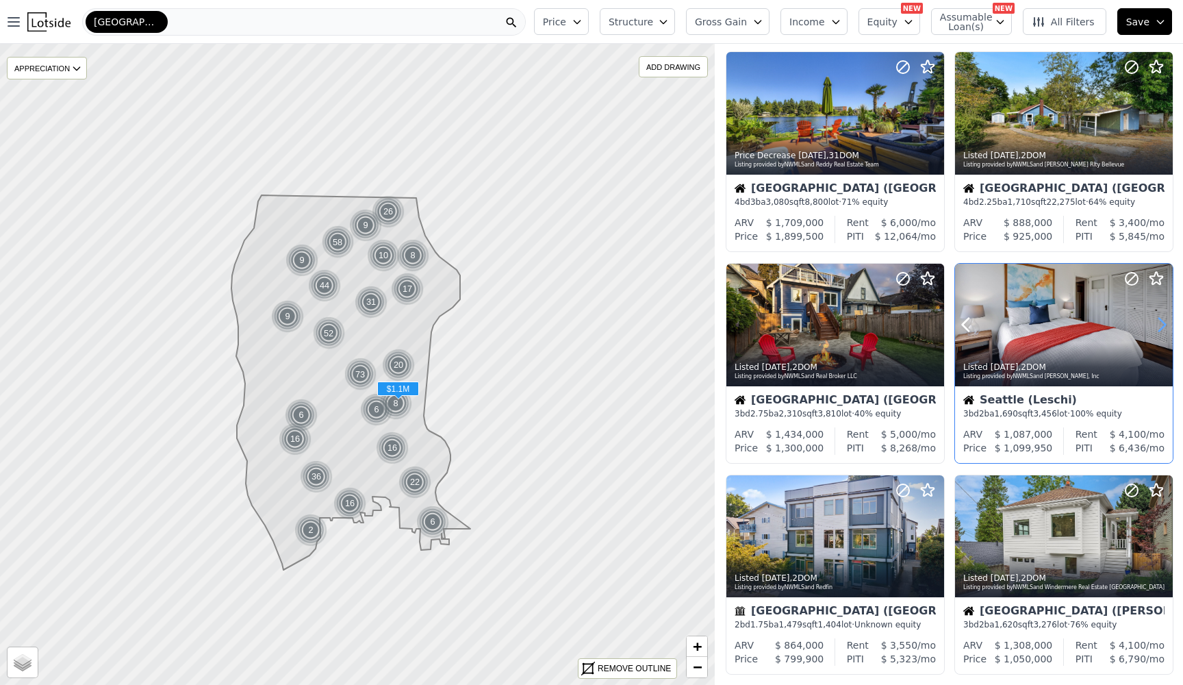
click at [1160, 325] on icon at bounding box center [1162, 325] width 22 height 22
